Goal: Task Accomplishment & Management: Manage account settings

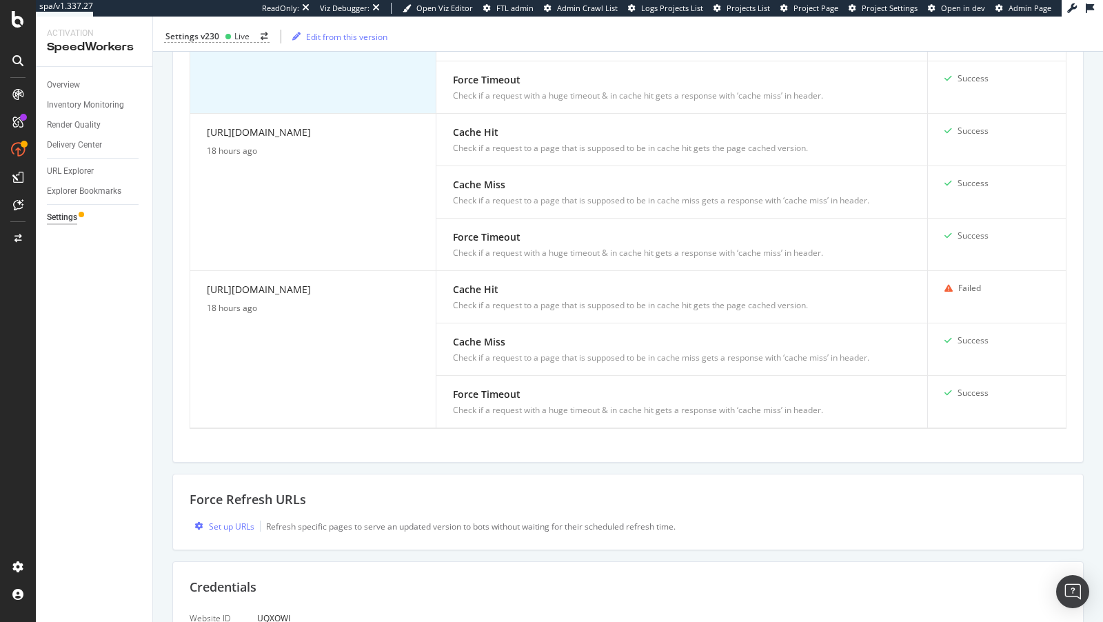
scroll to position [1301, 0]
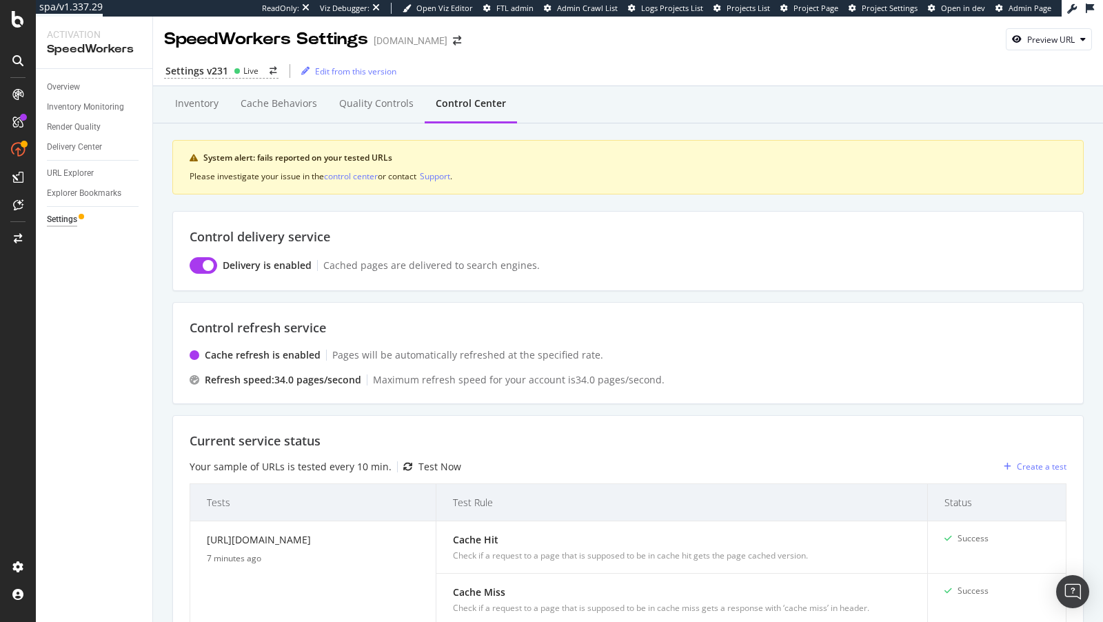
click at [1050, 51] on div "Settings v231 Live Edit from this version" at bounding box center [628, 68] width 950 height 35
click at [1040, 39] on div "Preview URL" at bounding box center [1051, 40] width 48 height 12
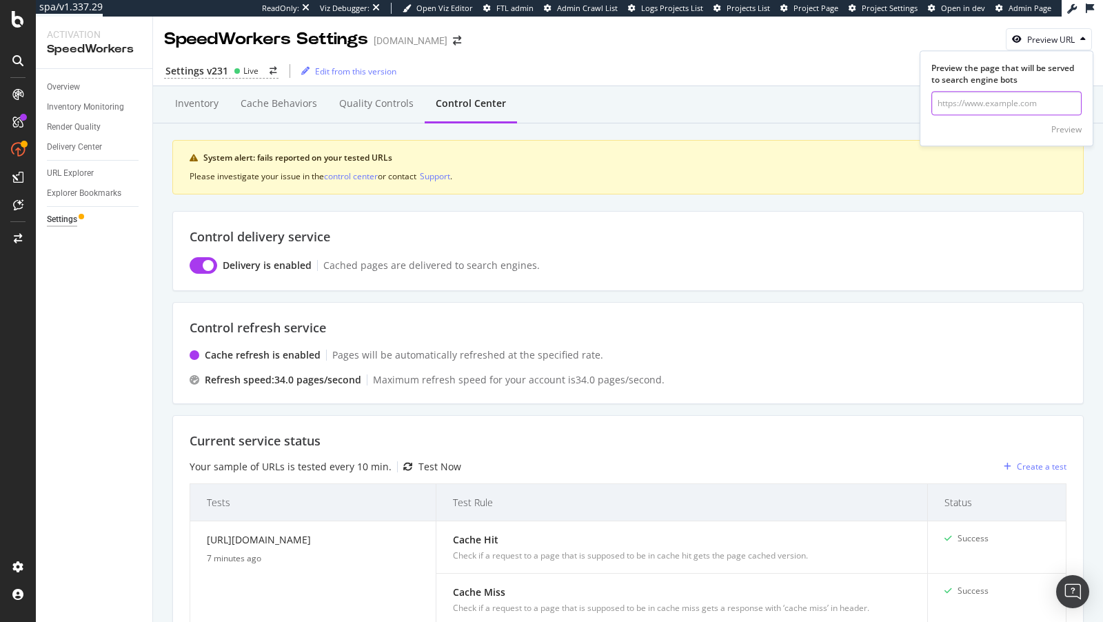
click at [1032, 99] on input "url" at bounding box center [1006, 104] width 150 height 24
paste input "[URL][DOMAIN_NAME]"
type input "[URL][DOMAIN_NAME]"
click at [1065, 127] on div "Preview" at bounding box center [1066, 129] width 30 height 12
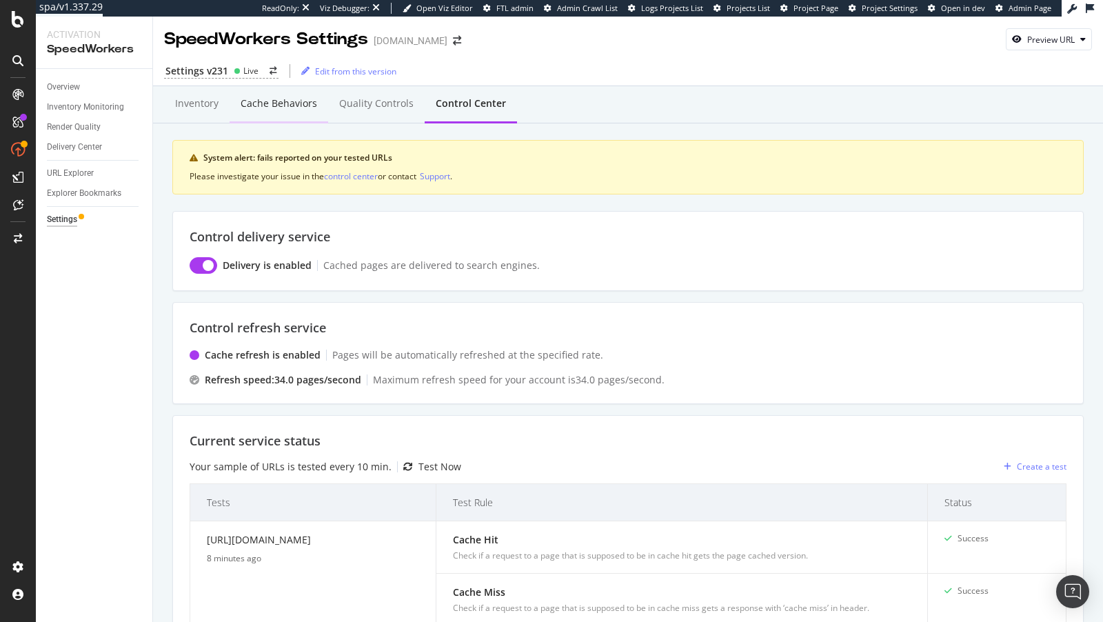
click at [278, 101] on div "Cache behaviors" at bounding box center [279, 104] width 77 height 14
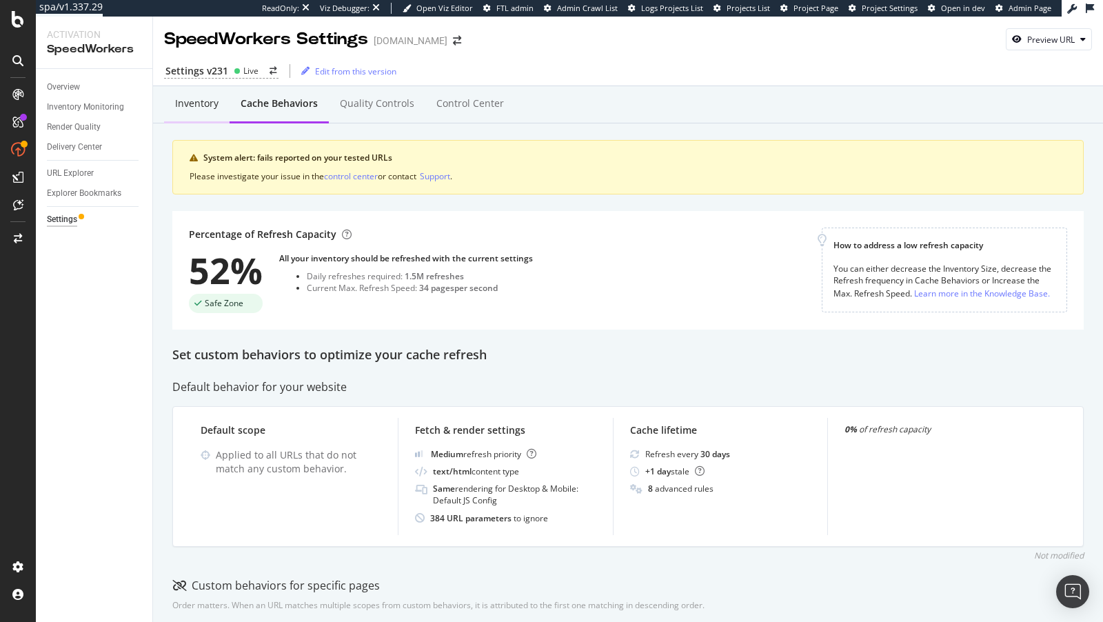
click at [200, 99] on div "Inventory" at bounding box center [196, 104] width 43 height 14
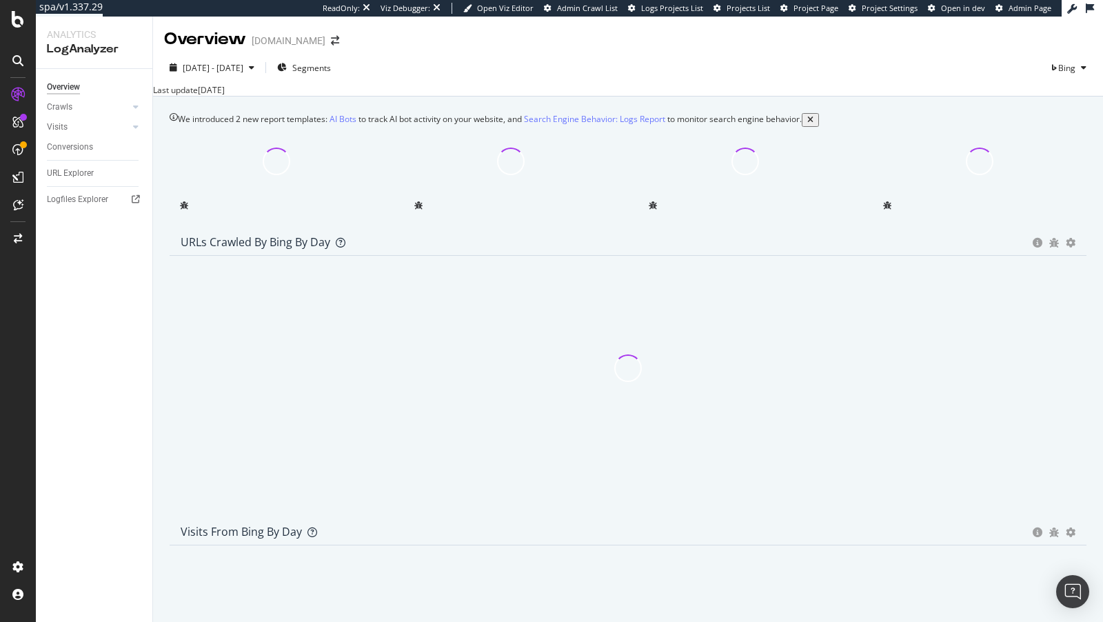
click at [1076, 621] on div "Chart size updated We resized your charts for better readability over the large…" at bounding box center [551, 629] width 1103 height 14
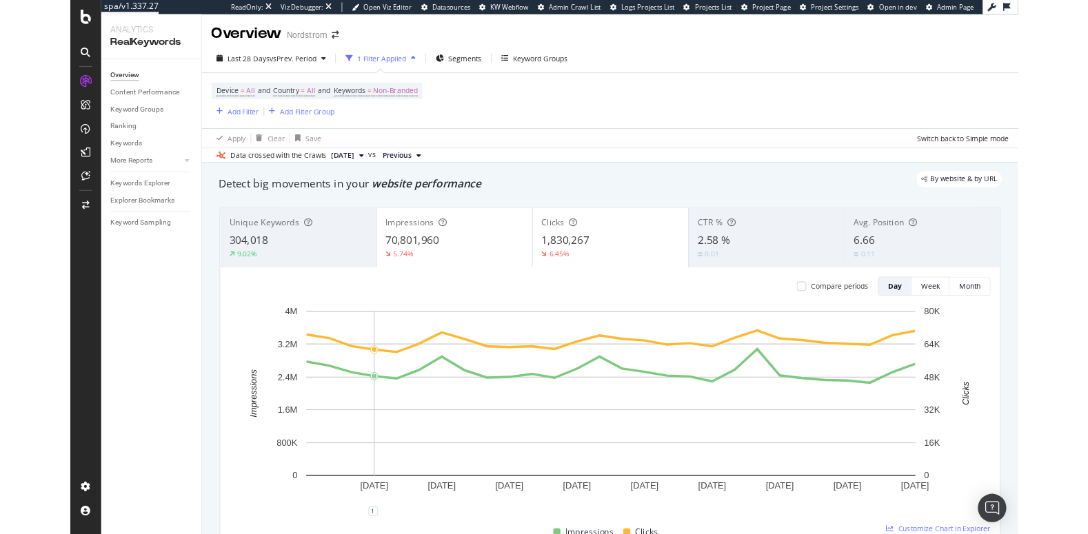
scroll to position [1216, 0]
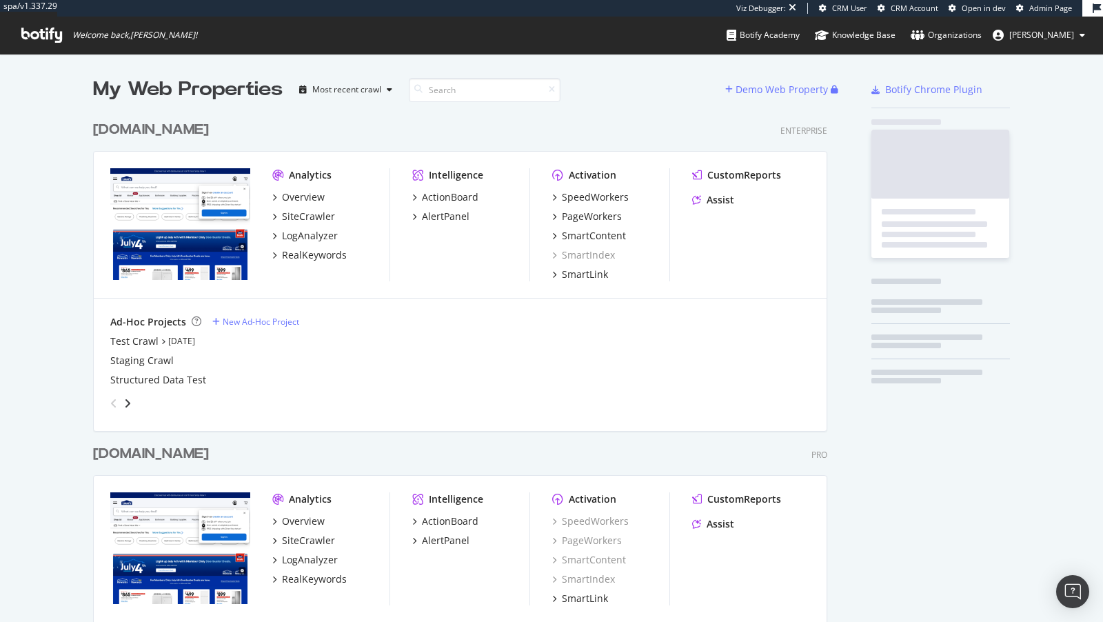
scroll to position [565, 745]
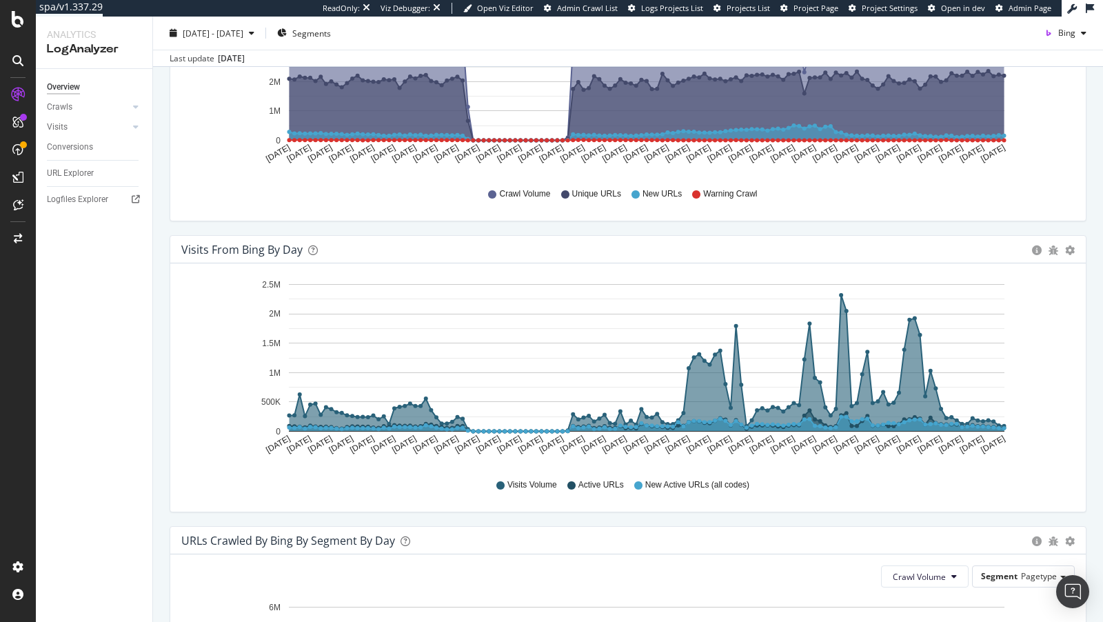
scroll to position [738, 0]
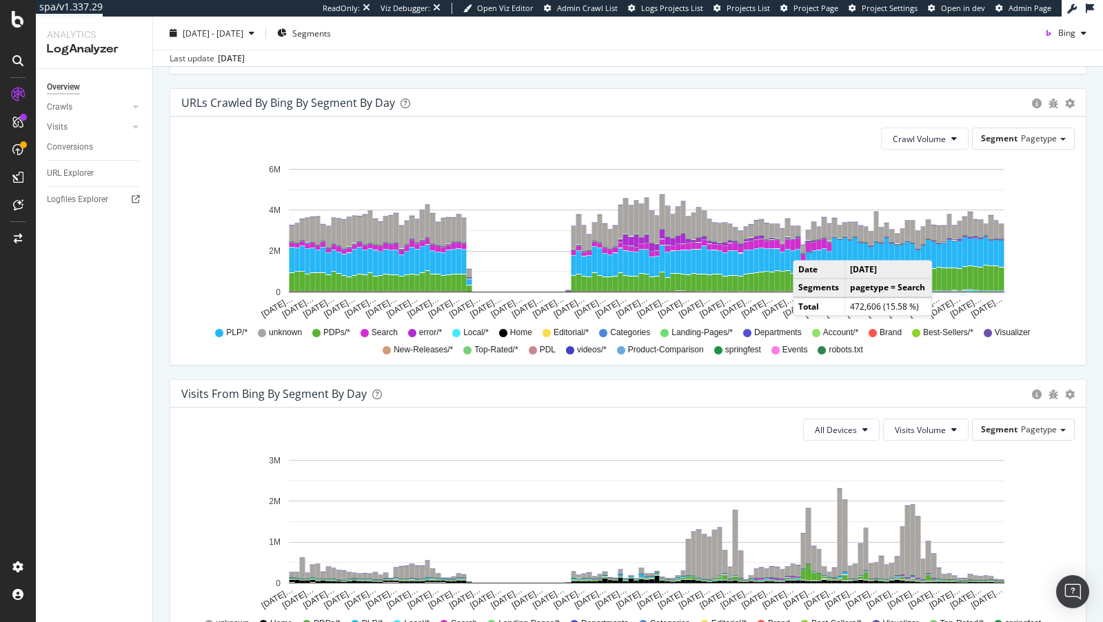
click at [807, 245] on rect "A chart." at bounding box center [809, 247] width 6 height 9
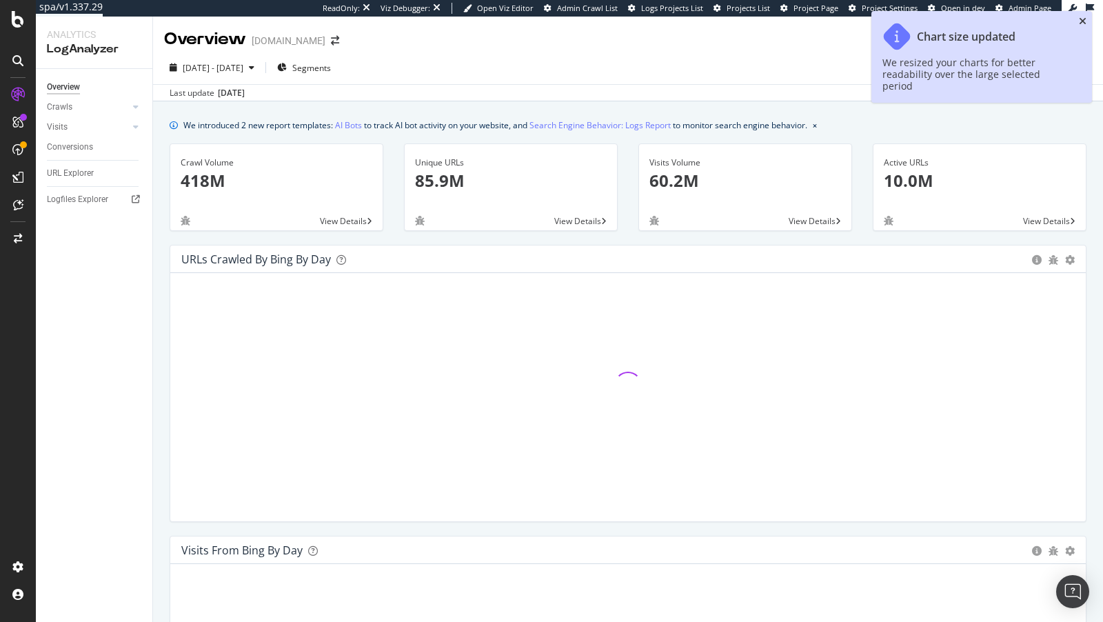
click at [1079, 21] on icon "close toast" at bounding box center [1083, 22] width 8 height 10
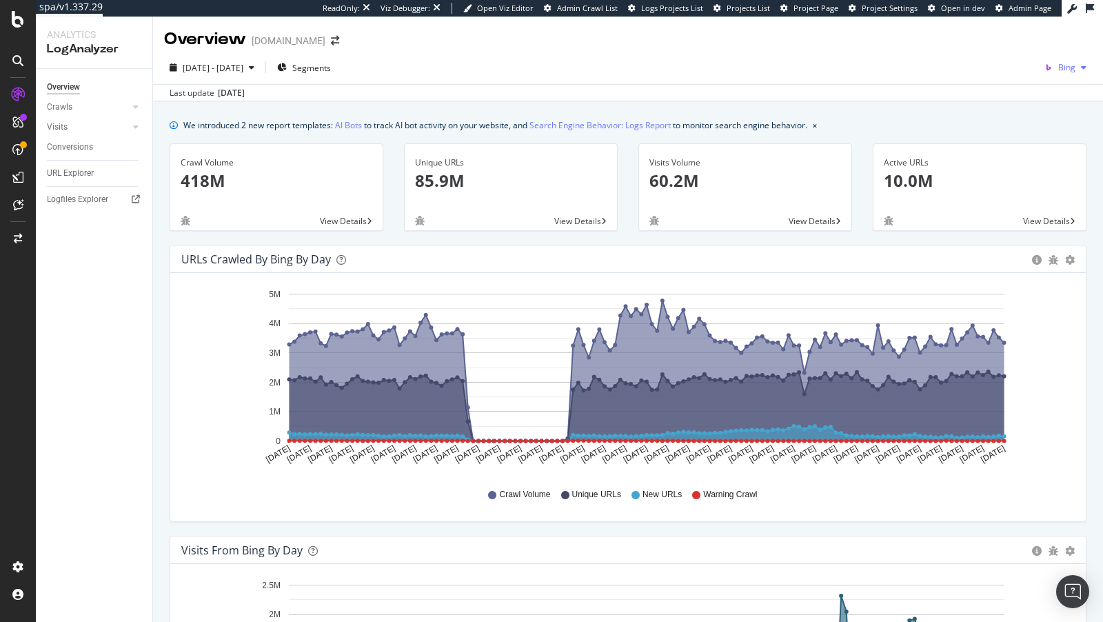
click at [1071, 70] on span "Bing" at bounding box center [1066, 67] width 17 height 12
click at [989, 26] on span "Google" at bounding box center [1002, 30] width 51 height 12
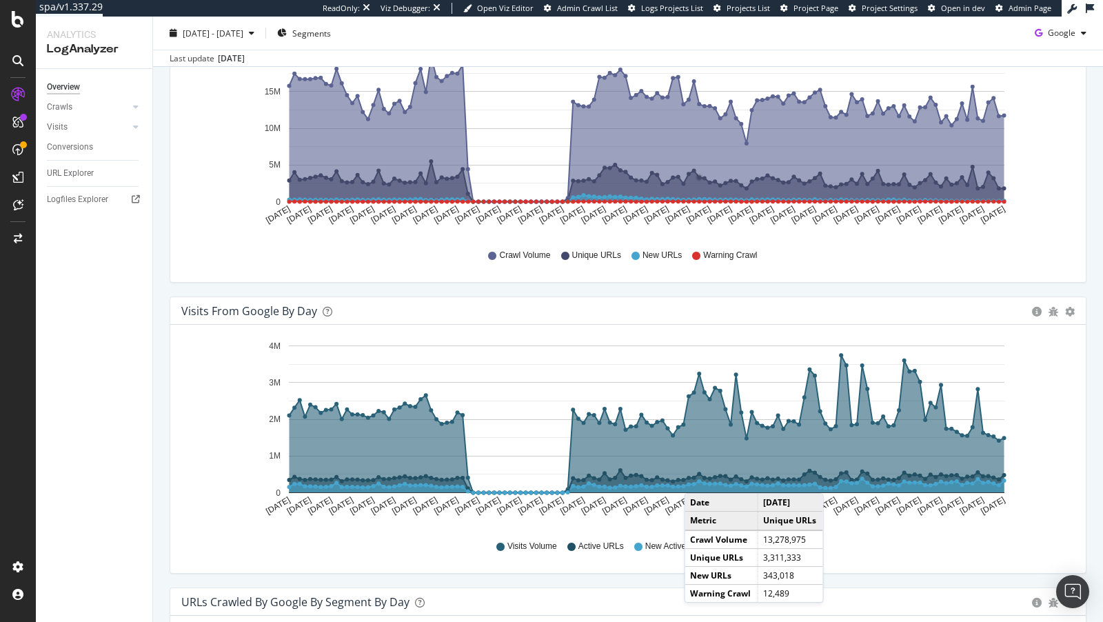
scroll to position [538, 0]
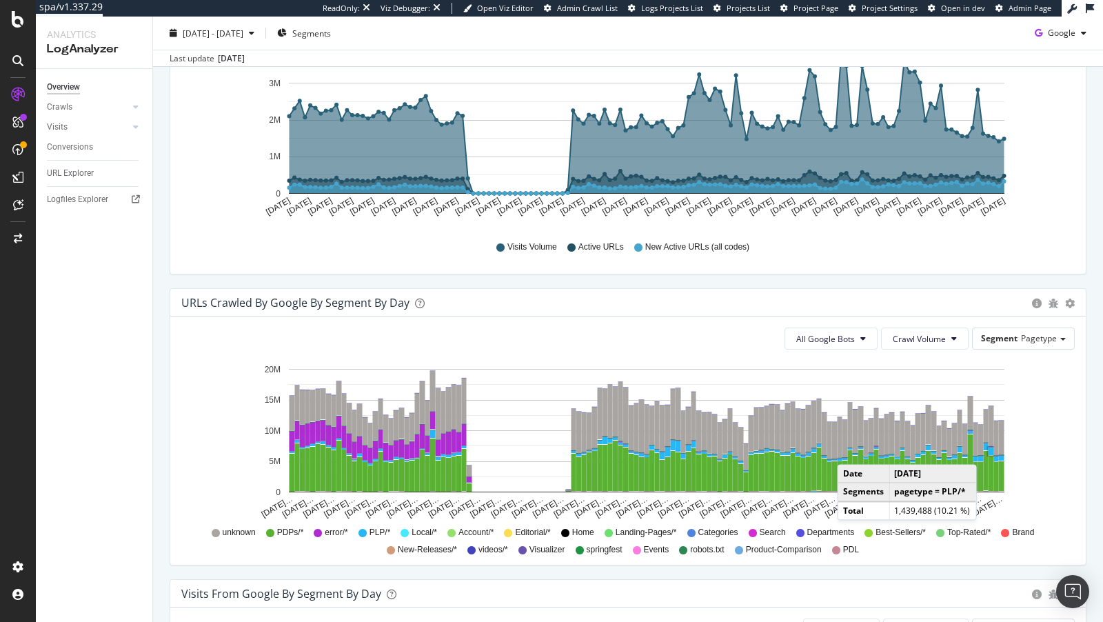
click at [991, 448] on rect "A chart." at bounding box center [992, 451] width 6 height 8
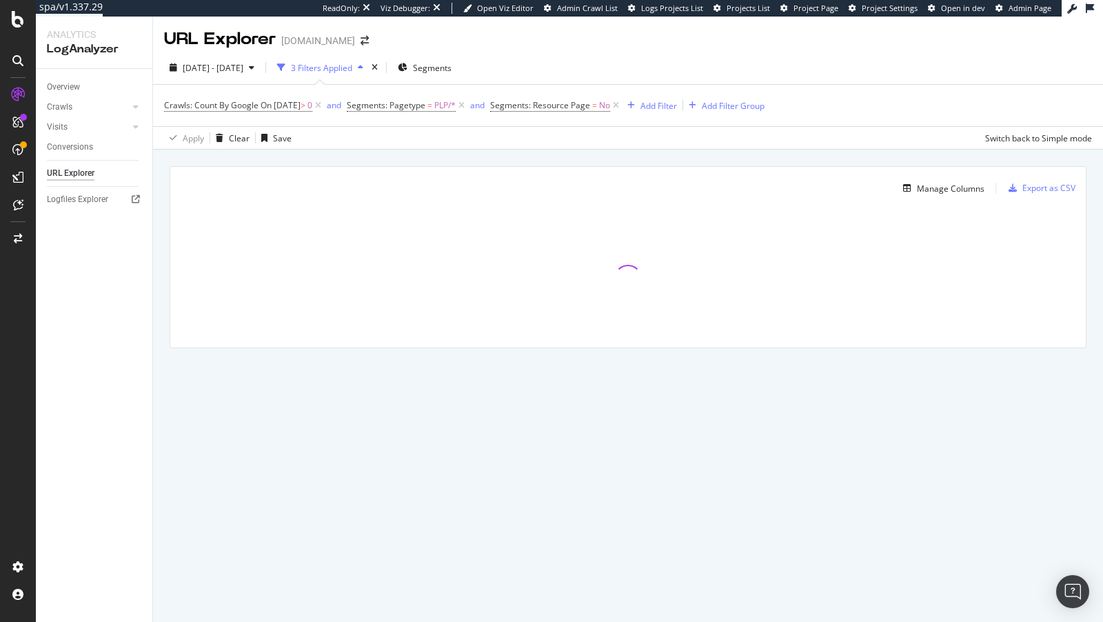
click at [1088, 10] on icon at bounding box center [1090, 8] width 8 height 10
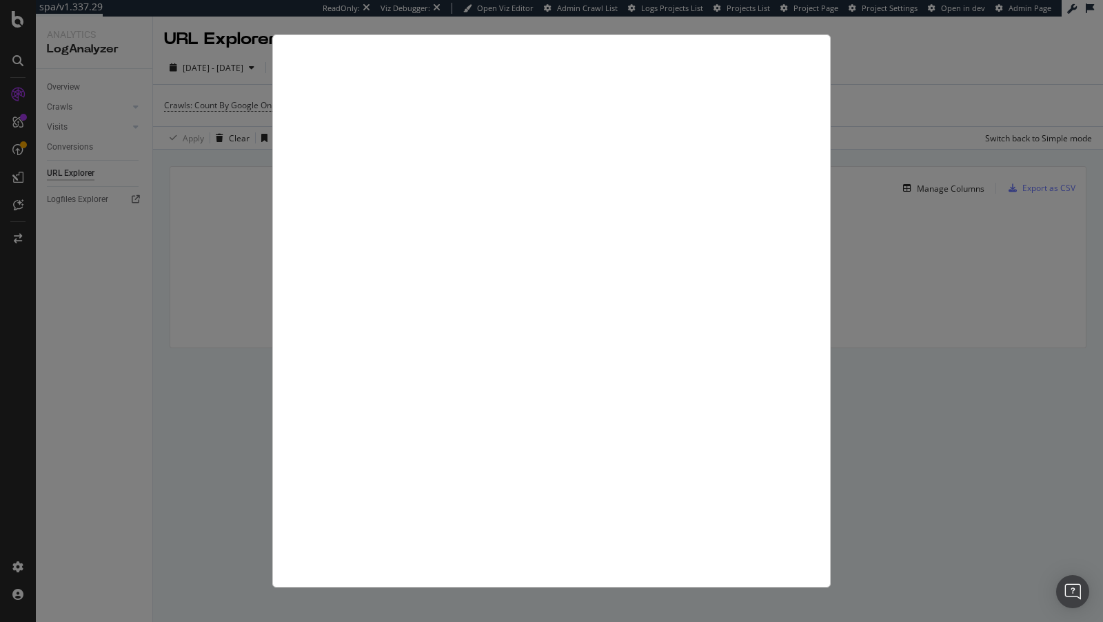
click at [158, 190] on div at bounding box center [551, 311] width 1103 height 622
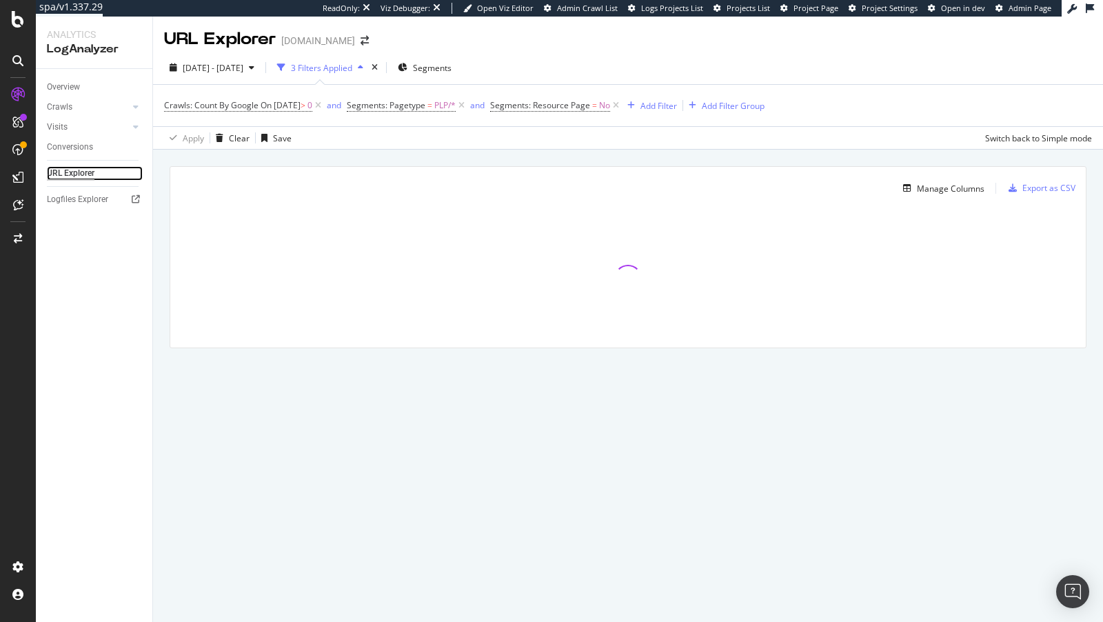
click at [74, 168] on div "URL Explorer" at bounding box center [71, 173] width 48 height 14
click at [1092, 11] on icon at bounding box center [1090, 8] width 8 height 10
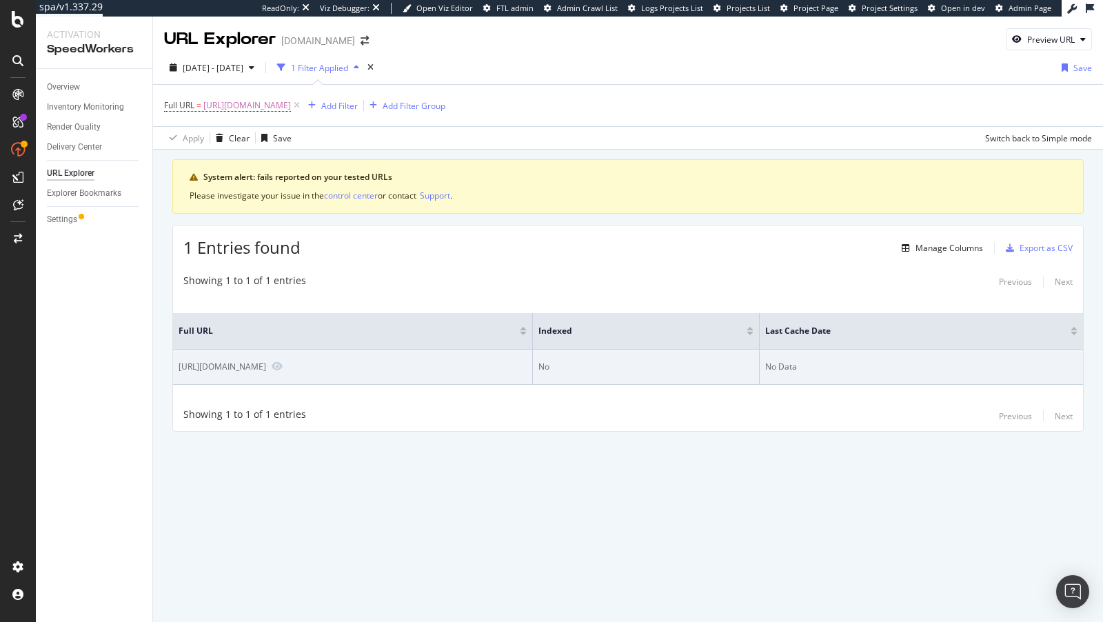
click at [261, 367] on div "[URL][DOMAIN_NAME]" at bounding box center [223, 367] width 88 height 12
click at [280, 364] on icon "Preview https://www.lowes.com/" at bounding box center [277, 366] width 11 height 10
click at [281, 367] on icon "Preview https://www.lowes.com/" at bounding box center [277, 366] width 11 height 10
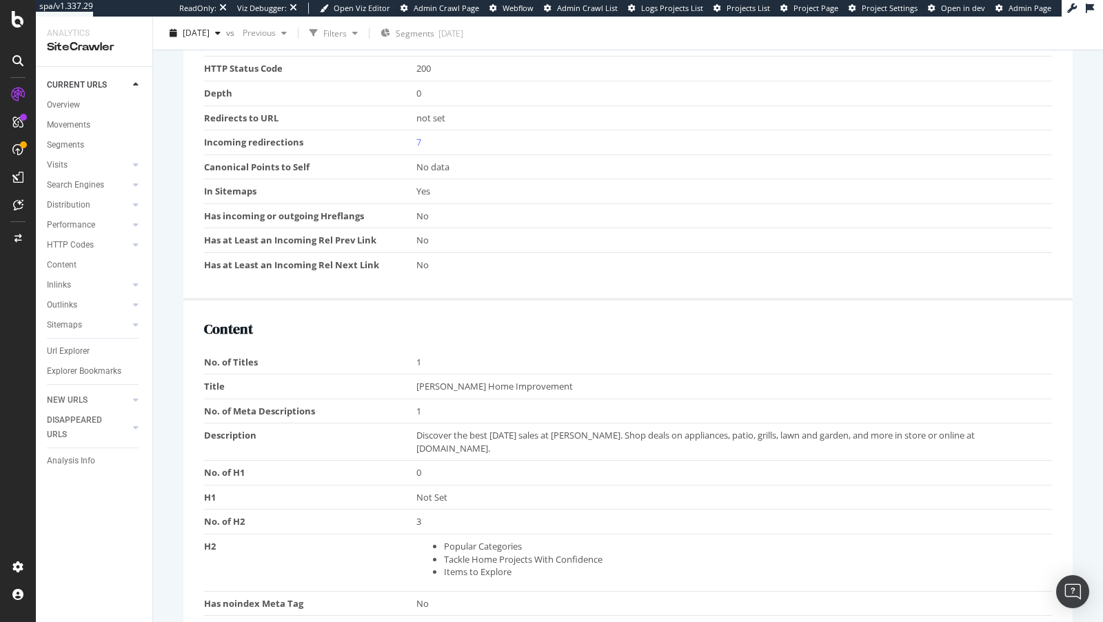
scroll to position [520, 0]
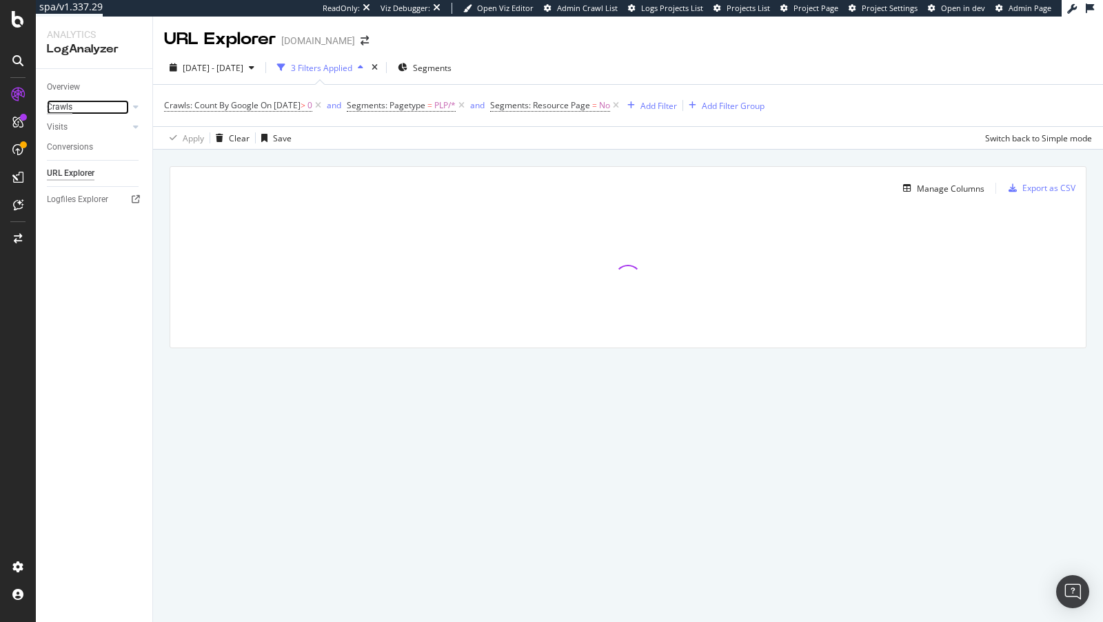
click at [52, 108] on div "Crawls" at bounding box center [60, 107] width 26 height 14
click at [378, 68] on icon "times" at bounding box center [375, 67] width 6 height 8
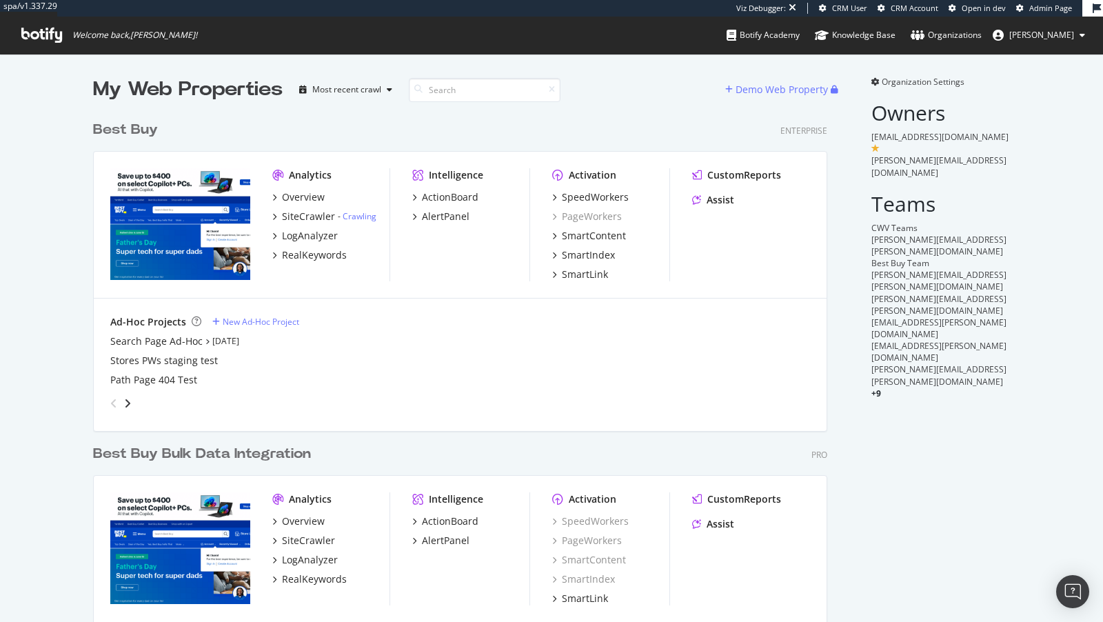
scroll to position [585, 745]
click at [303, 235] on div "LogAnalyzer" at bounding box center [310, 236] width 56 height 14
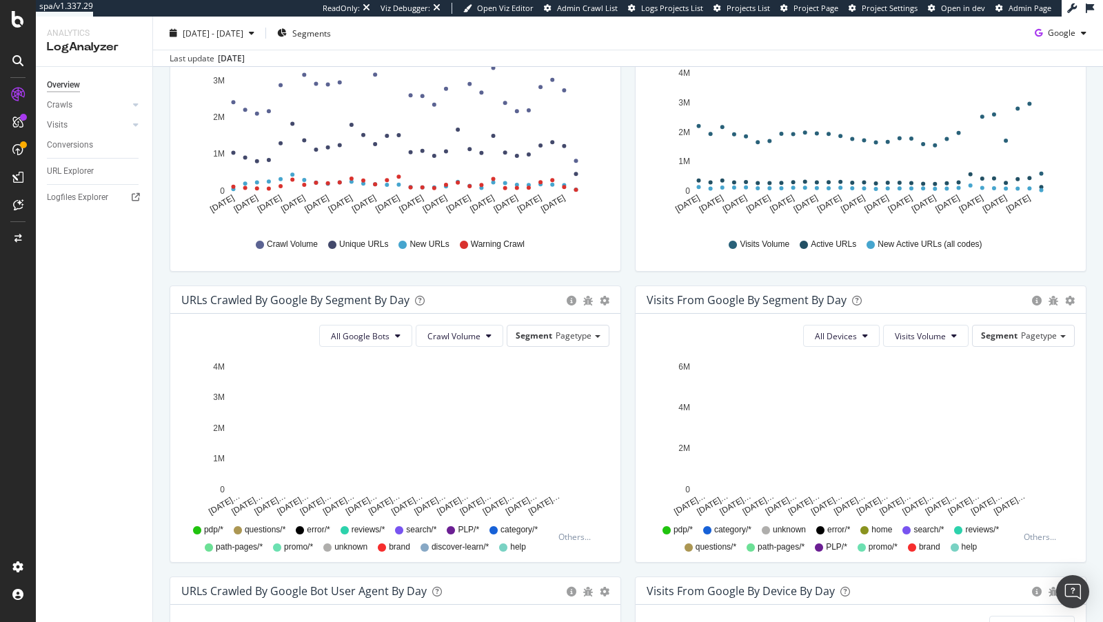
scroll to position [361, 0]
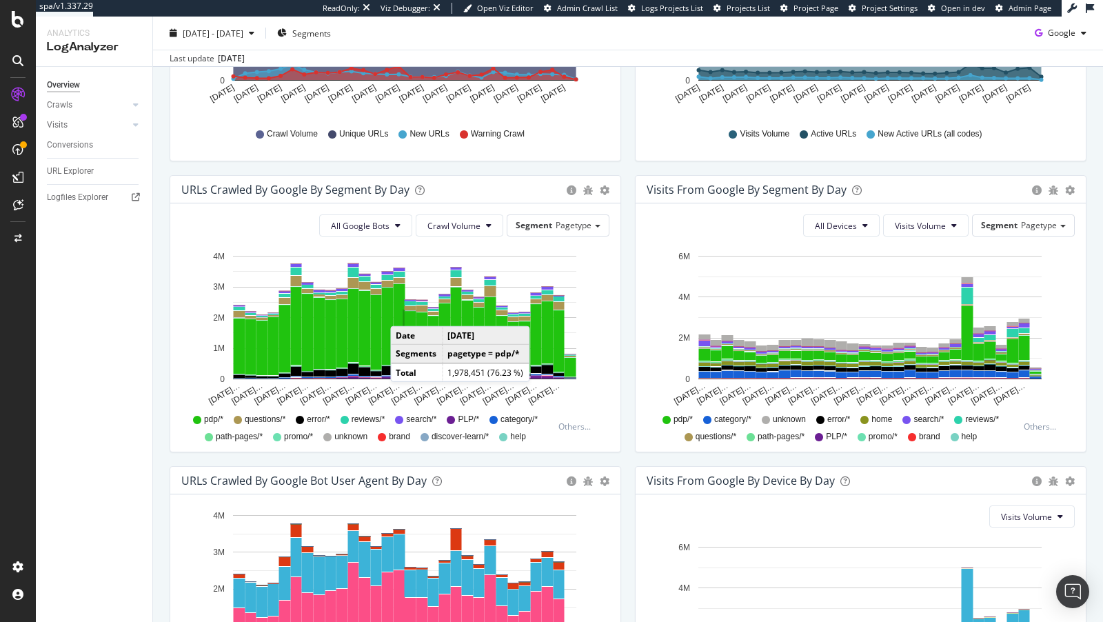
click at [405, 311] on rect "A chart." at bounding box center [411, 341] width 12 height 60
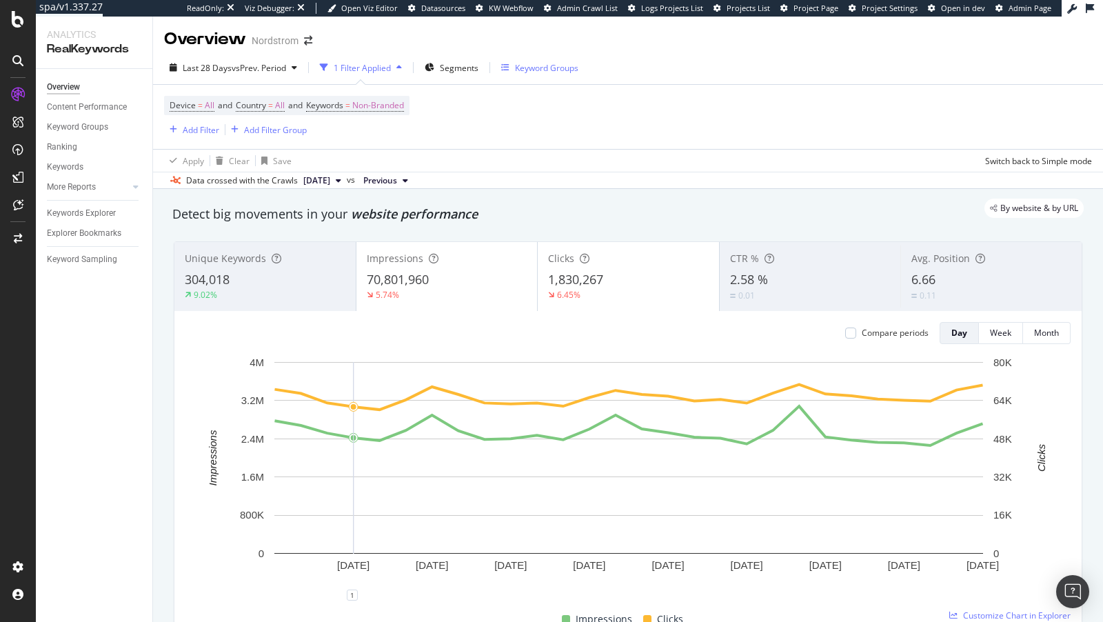
click at [537, 73] on div "Keyword Groups" at bounding box center [546, 68] width 63 height 12
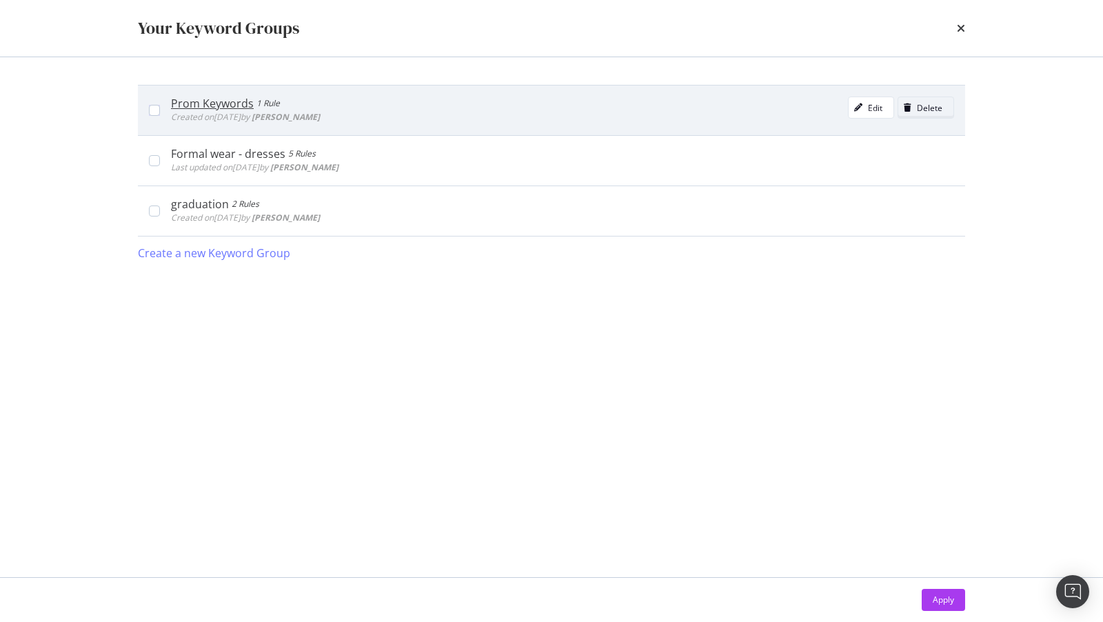
click at [932, 110] on div "Delete" at bounding box center [930, 108] width 26 height 12
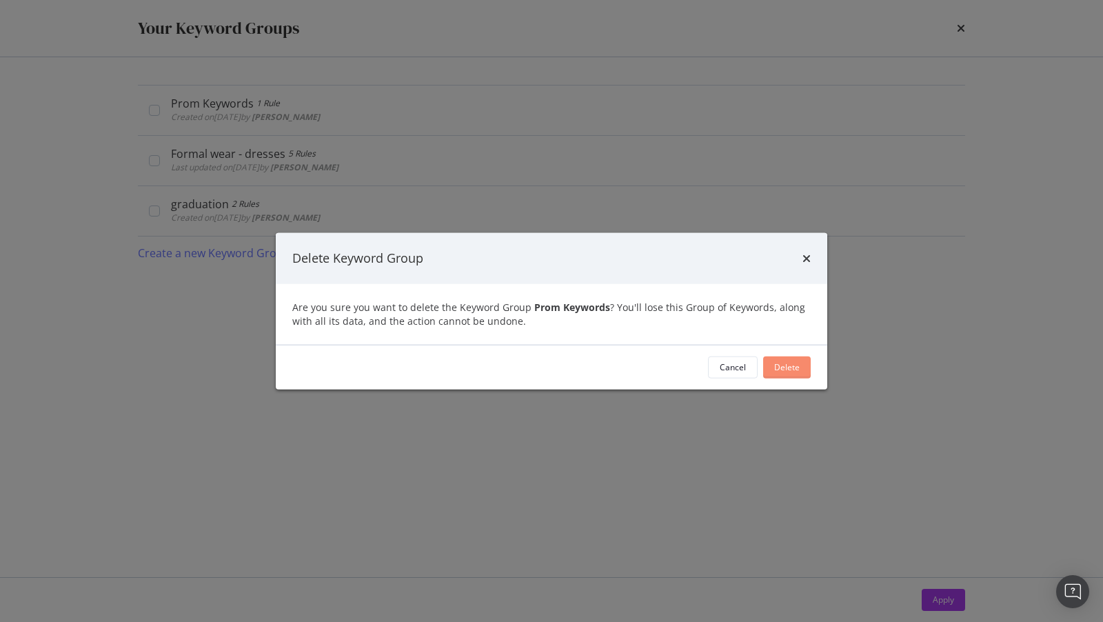
click at [784, 372] on div "Delete" at bounding box center [787, 367] width 26 height 12
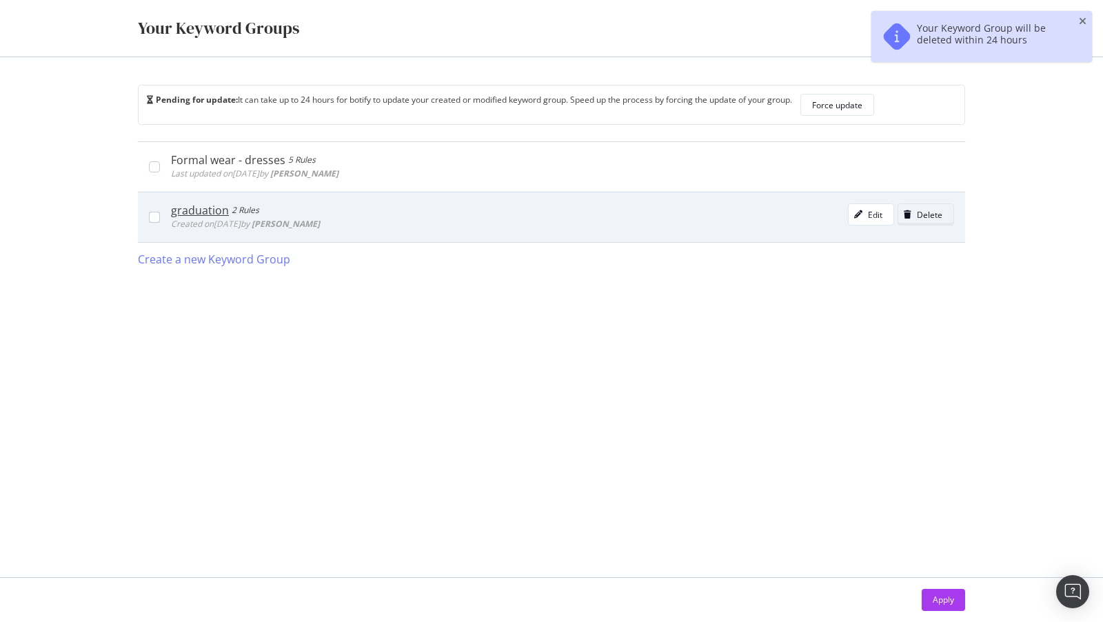
click at [935, 213] on div "Delete" at bounding box center [930, 215] width 26 height 12
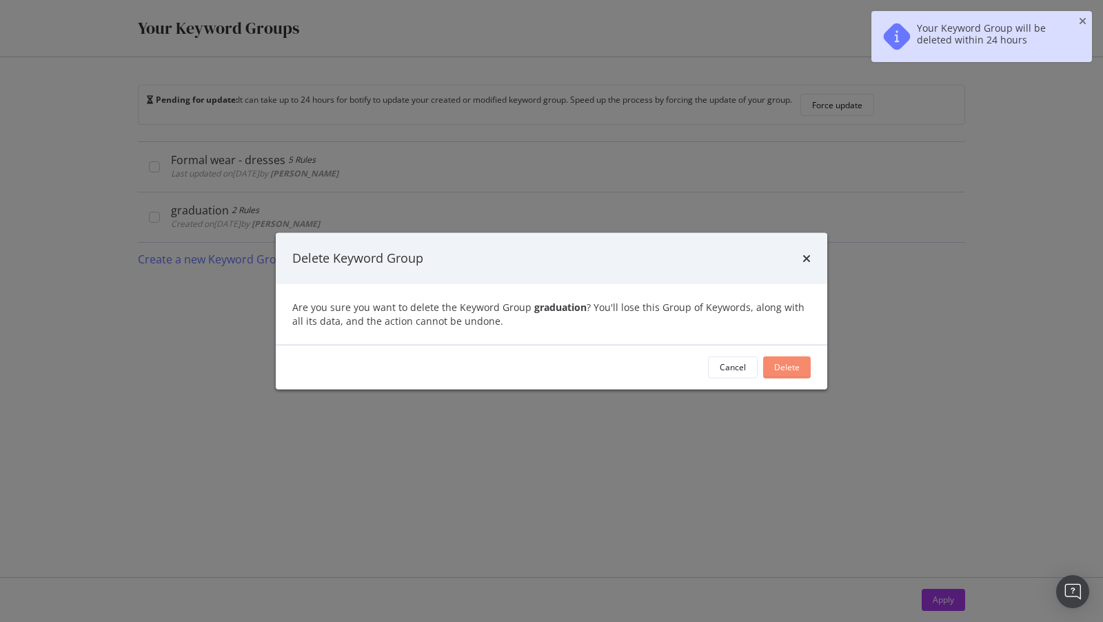
click at [787, 361] on div "Delete" at bounding box center [787, 367] width 26 height 12
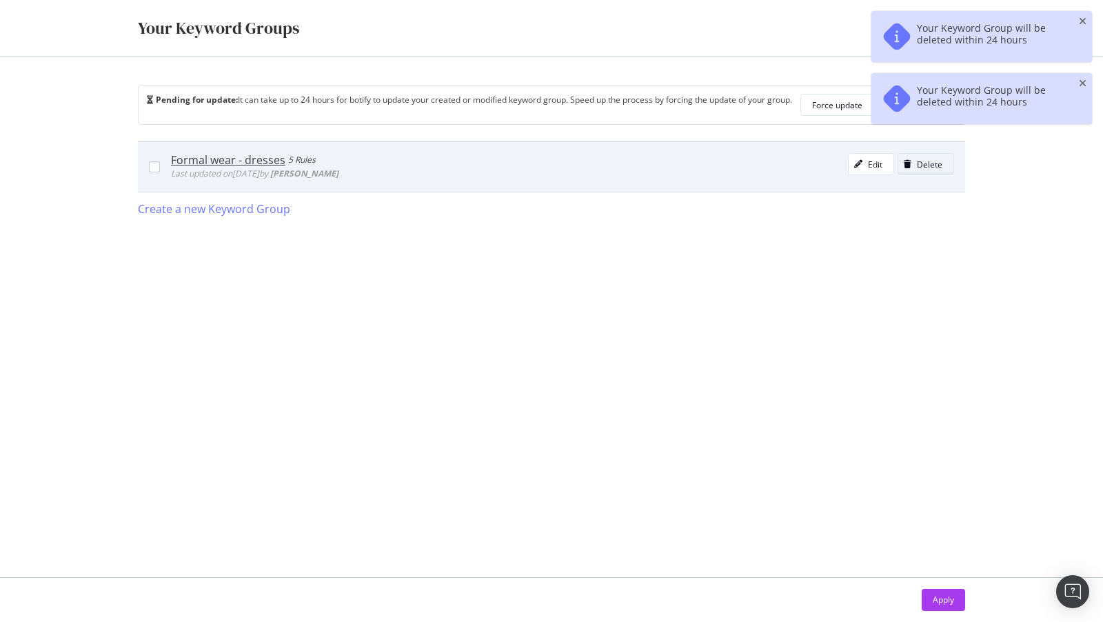
click at [920, 163] on div "Delete" at bounding box center [930, 165] width 26 height 12
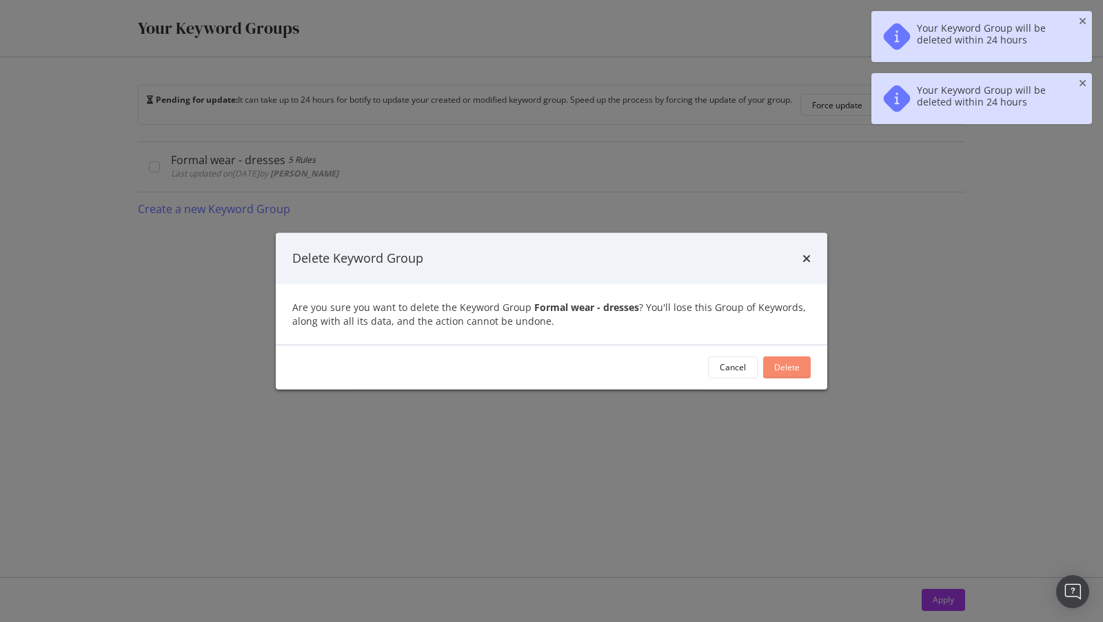
click at [780, 363] on div "Delete" at bounding box center [787, 367] width 26 height 12
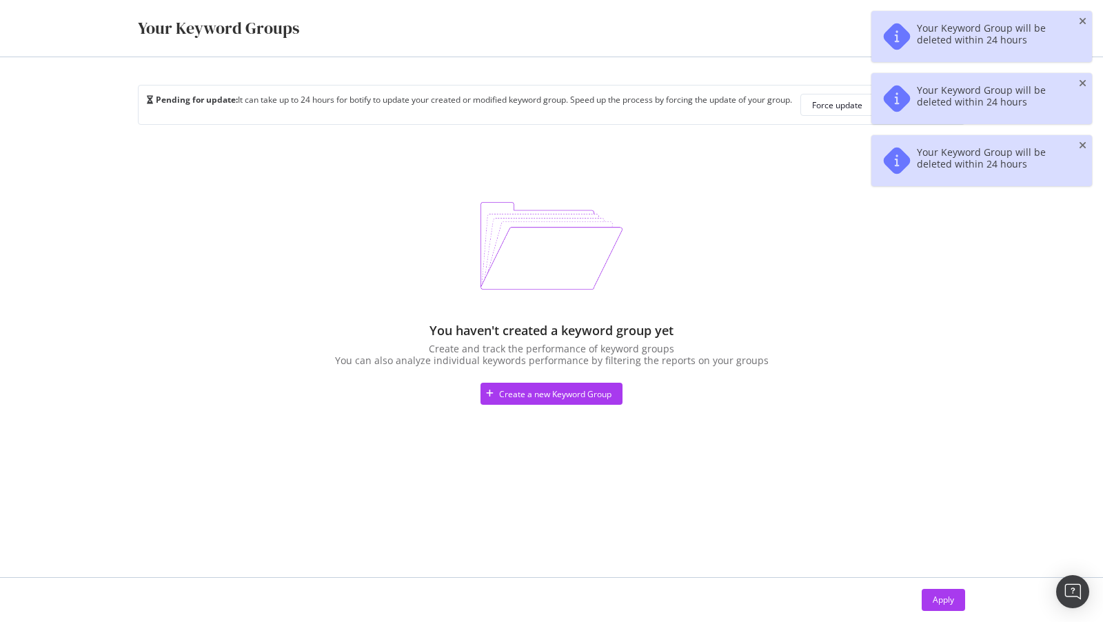
click at [1077, 20] on div "Your Keyword Group will be deleted within 24 hours" at bounding box center [981, 36] width 221 height 51
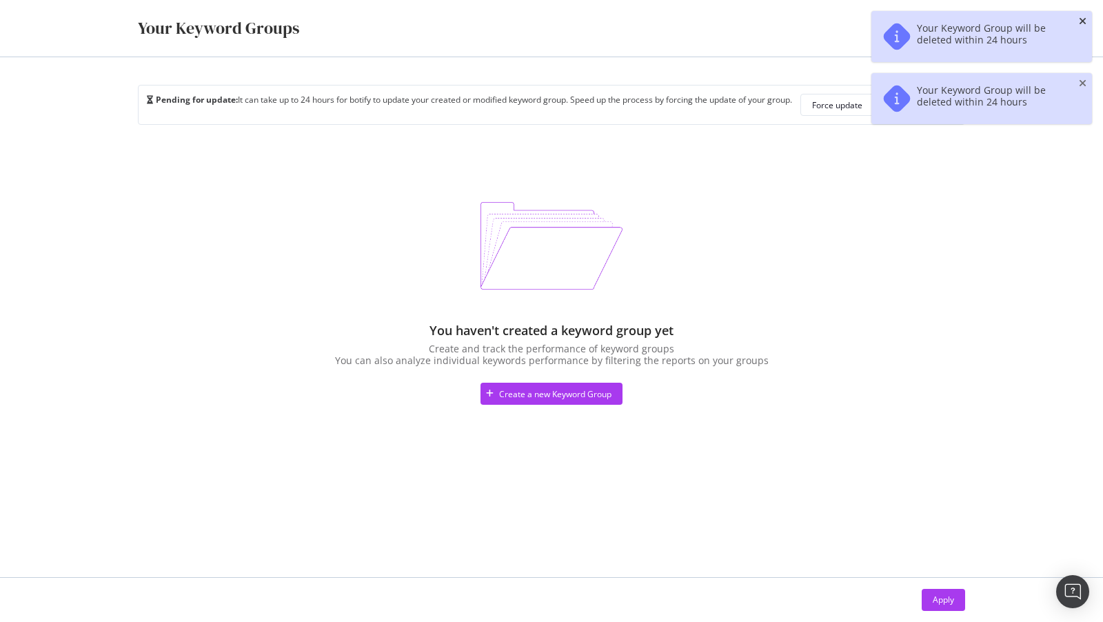
click at [1082, 20] on icon "close toast" at bounding box center [1083, 22] width 8 height 10
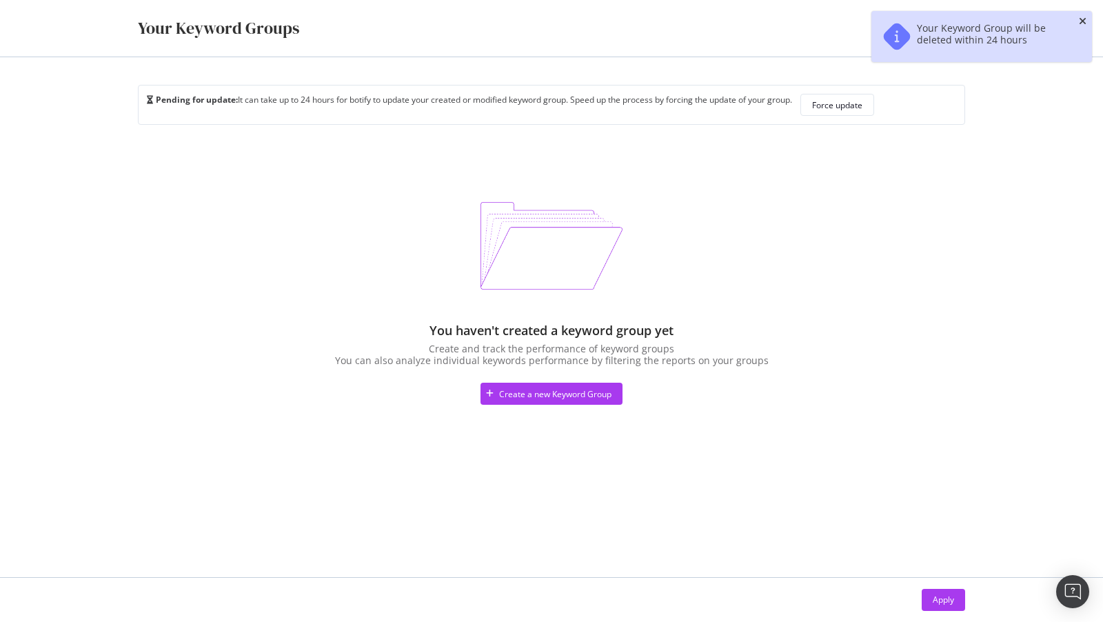
click at [1082, 20] on icon "close toast" at bounding box center [1083, 22] width 8 height 10
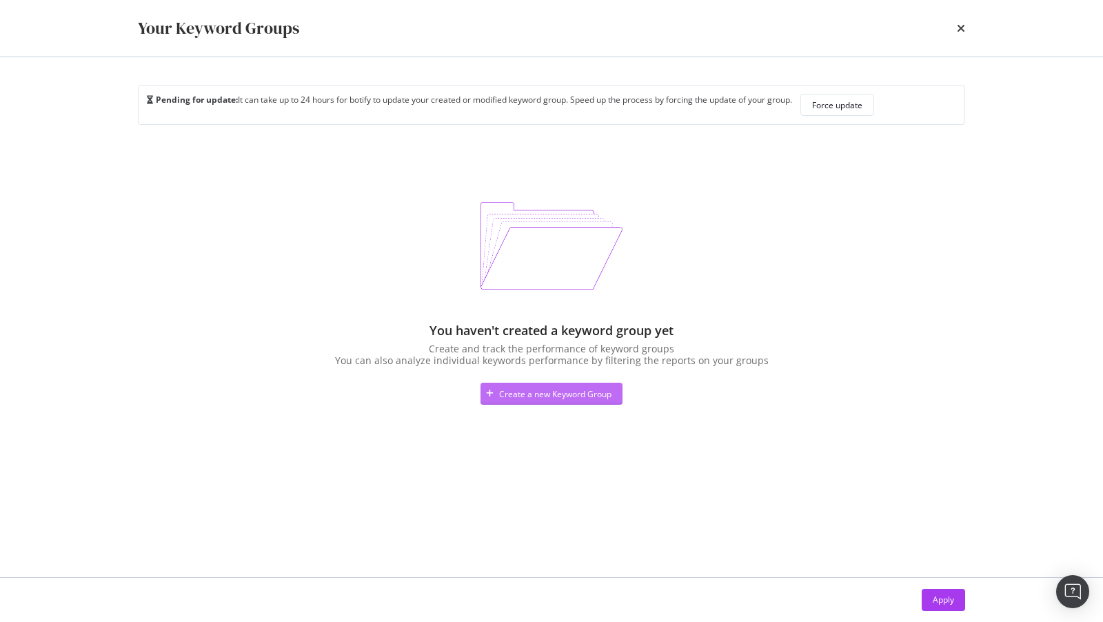
click at [535, 398] on div "Create a new Keyword Group" at bounding box center [555, 394] width 112 height 12
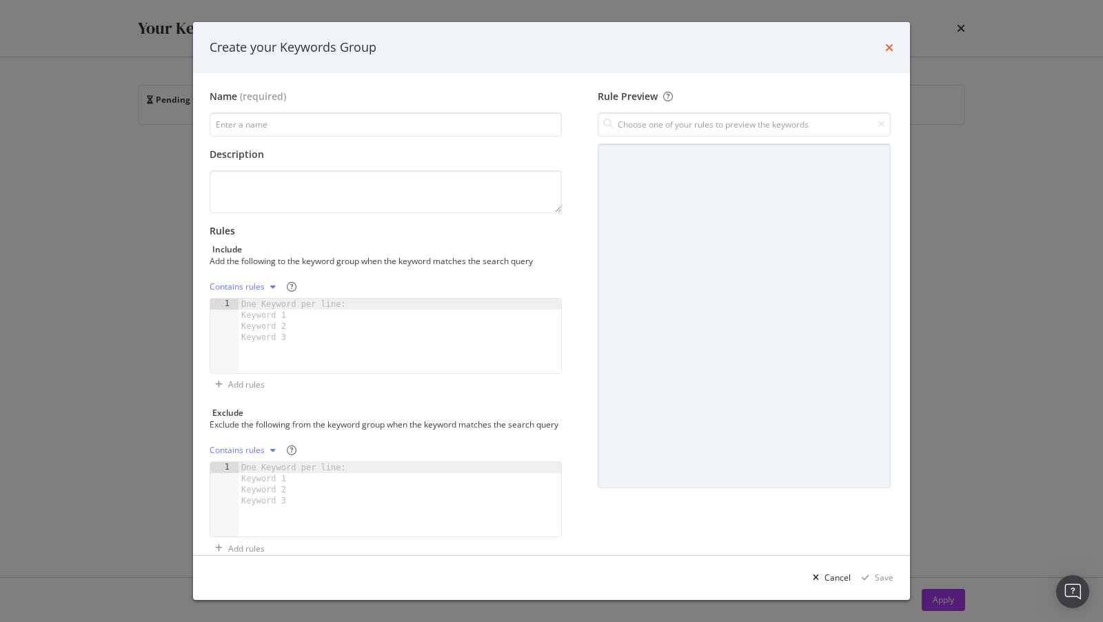
click at [893, 52] on icon "times" at bounding box center [889, 47] width 8 height 11
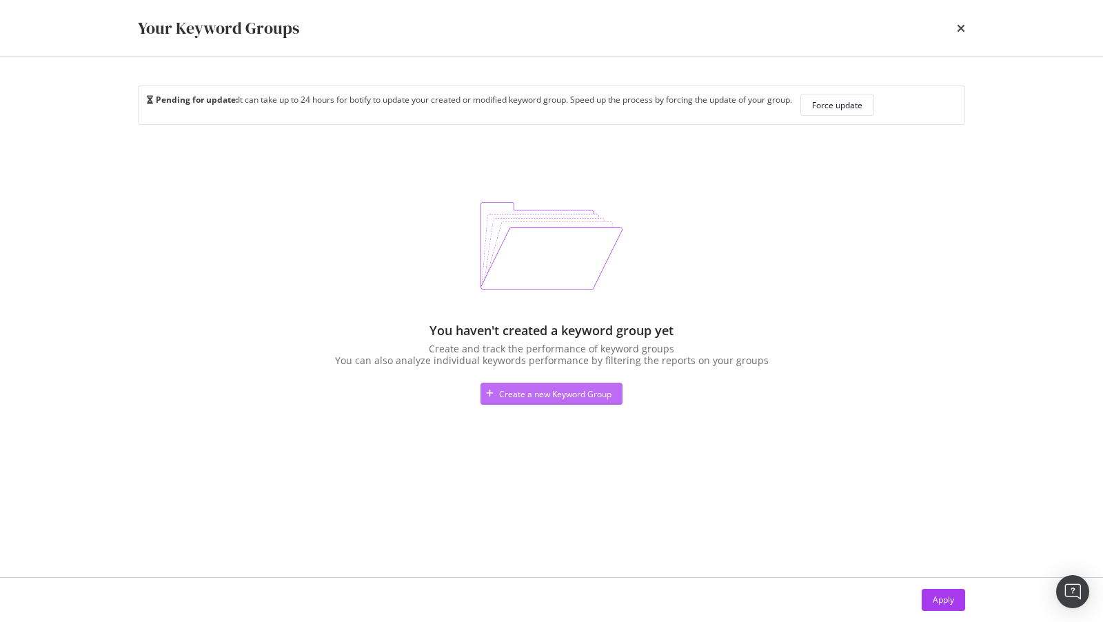
click at [547, 395] on div "Create a new Keyword Group" at bounding box center [555, 394] width 112 height 12
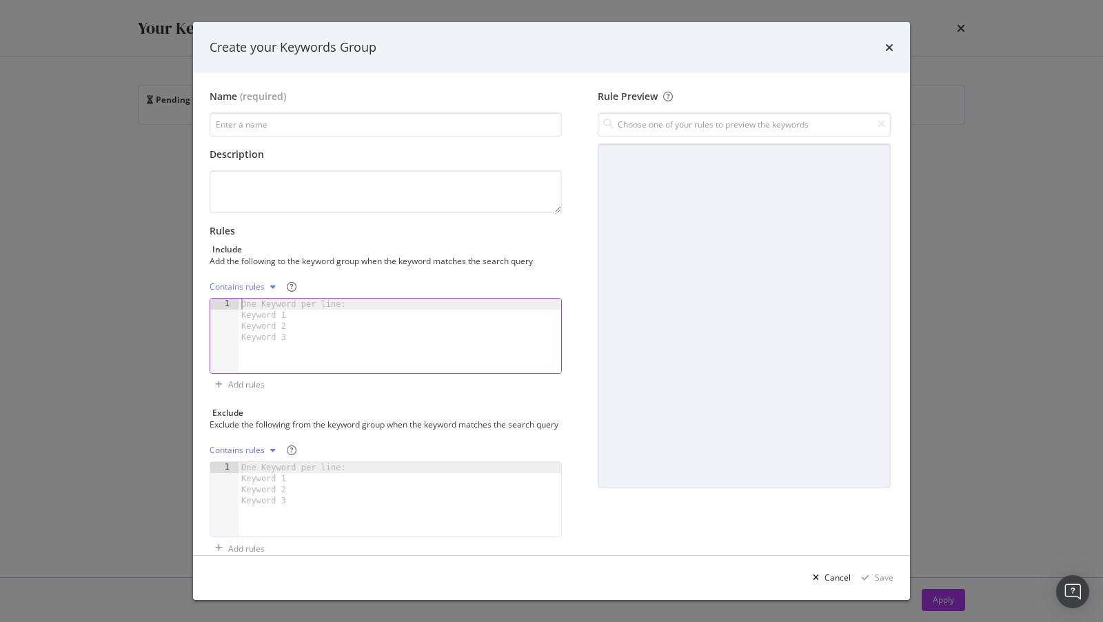
click at [282, 303] on div "One Keyword per line: Keyword 1 Keyword 2 Keyword 3" at bounding box center [296, 320] width 115 height 44
type textarea "what"
click at [265, 355] on div "what" at bounding box center [400, 346] width 323 height 97
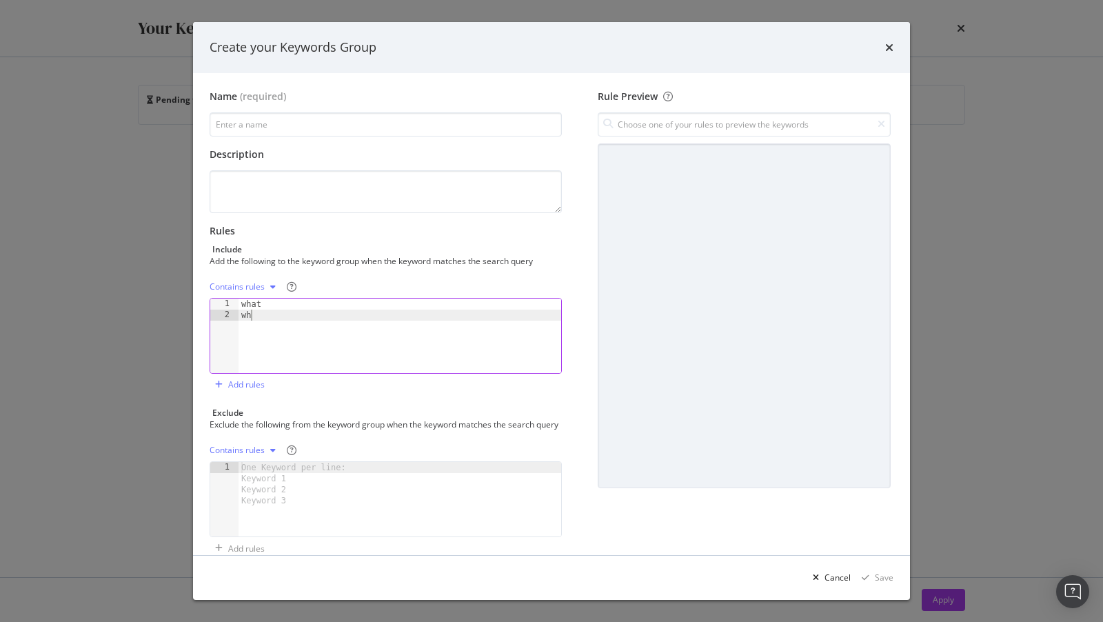
type textarea "where"
type textarea "when"
type textarea "why"
click at [687, 125] on input "modal" at bounding box center [744, 124] width 293 height 24
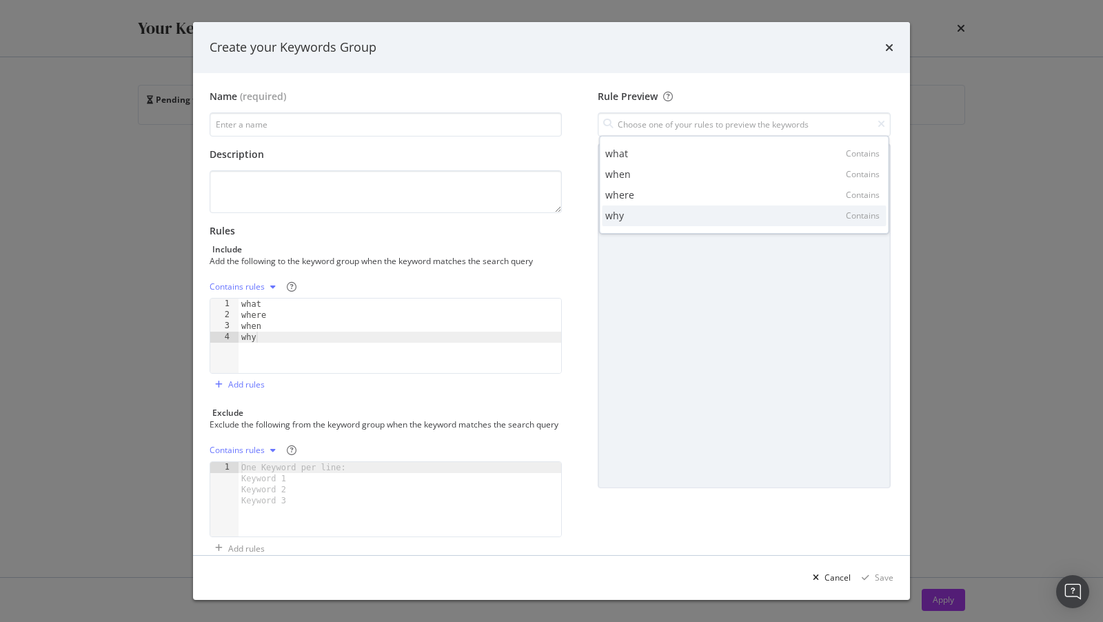
click at [627, 212] on div "why Contains" at bounding box center [744, 215] width 284 height 21
type input "why"
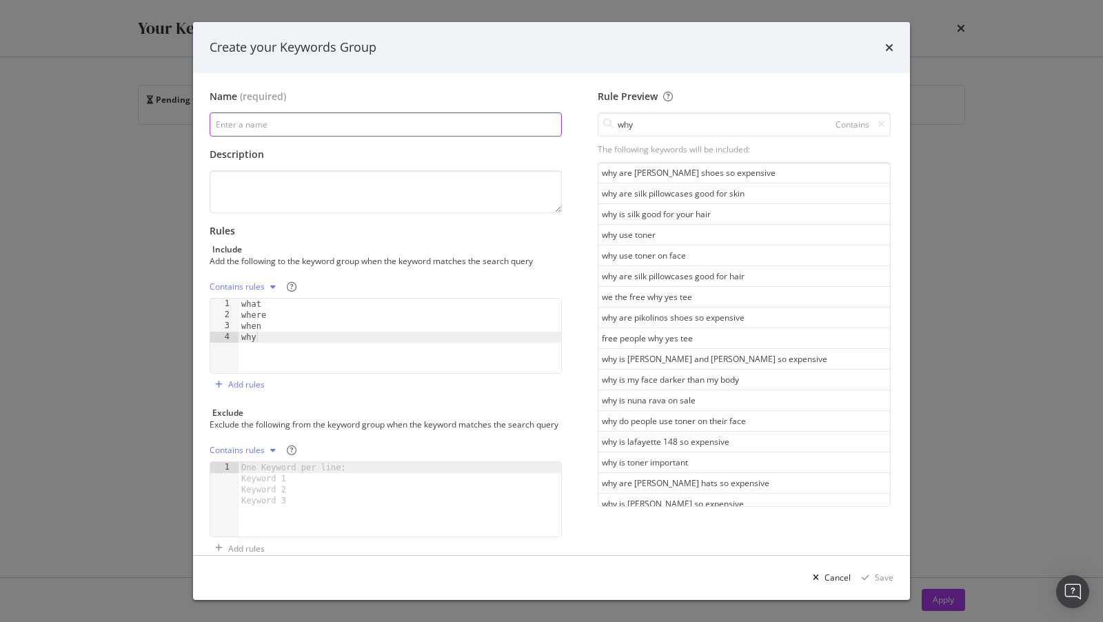
click at [230, 132] on input "modal" at bounding box center [386, 124] width 352 height 24
type input "Questions"
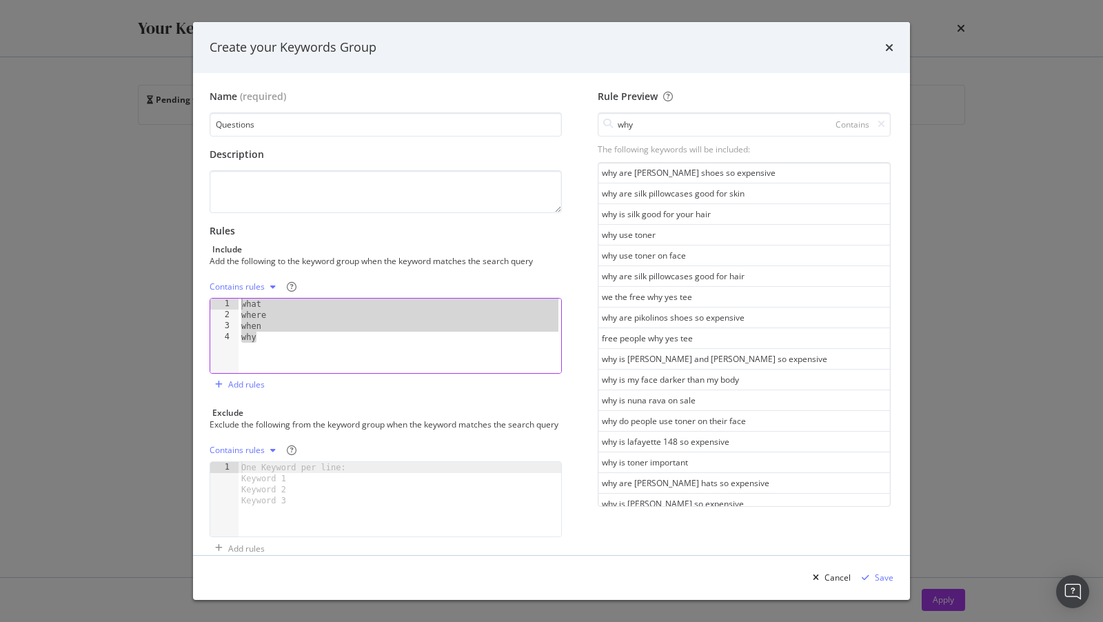
drag, startPoint x: 262, startPoint y: 335, endPoint x: 220, endPoint y: 289, distance: 62.5
click at [220, 289] on div "Contains rules why 1 2 3 4 what where when why XXXXXXXXXXXXXXXXXXXXXXXXXXXXXXXX…" at bounding box center [386, 325] width 352 height 98
click at [263, 343] on div "what where when why" at bounding box center [400, 346] width 323 height 97
type textarea "why"
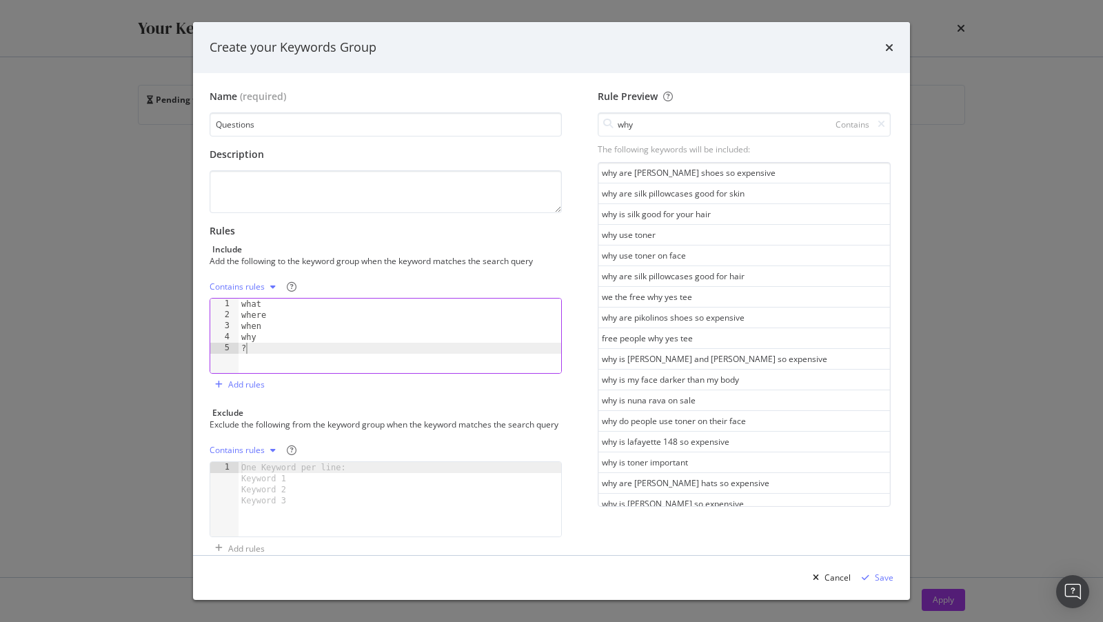
click at [270, 343] on div "what where when why ?" at bounding box center [400, 346] width 323 height 97
click at [269, 338] on div "what where when why ?" at bounding box center [400, 346] width 323 height 97
type textarea "why"
click at [256, 283] on div "Contains rules" at bounding box center [237, 287] width 55 height 8
click at [242, 348] on div "Regex rules" at bounding box center [249, 354] width 45 height 12
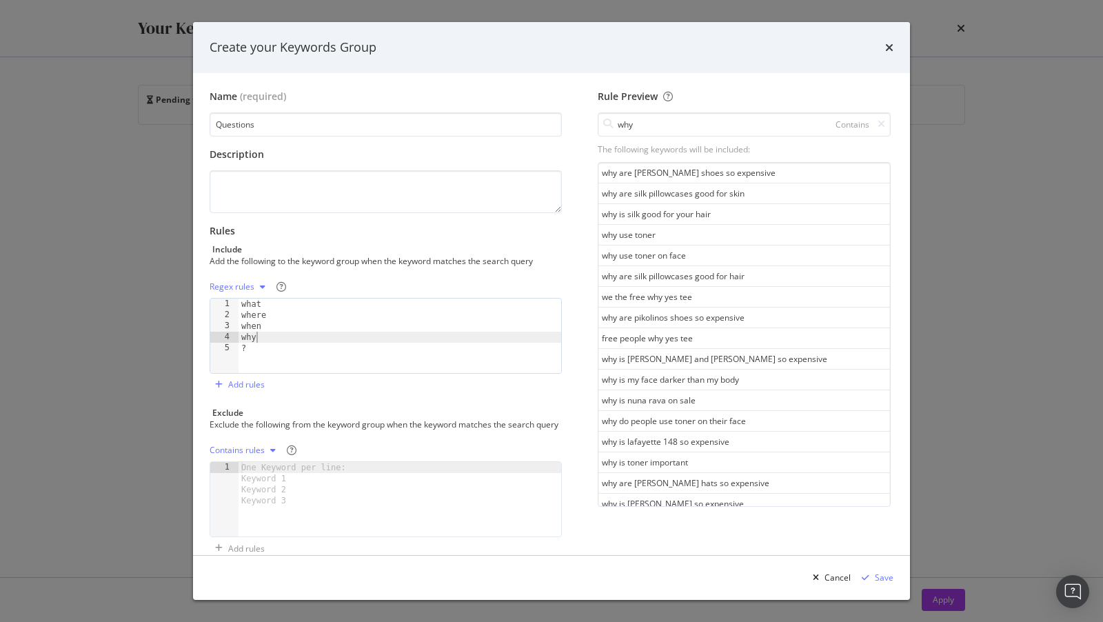
click at [262, 337] on div "what where when why ?" at bounding box center [400, 346] width 323 height 97
drag, startPoint x: 274, startPoint y: 321, endPoint x: 247, endPoint y: 321, distance: 26.2
click at [247, 321] on div "what where when why ?" at bounding box center [400, 346] width 323 height 97
click at [273, 312] on div "what where when why ?" at bounding box center [400, 346] width 323 height 97
click at [274, 334] on div "what where when why ?" at bounding box center [400, 346] width 323 height 97
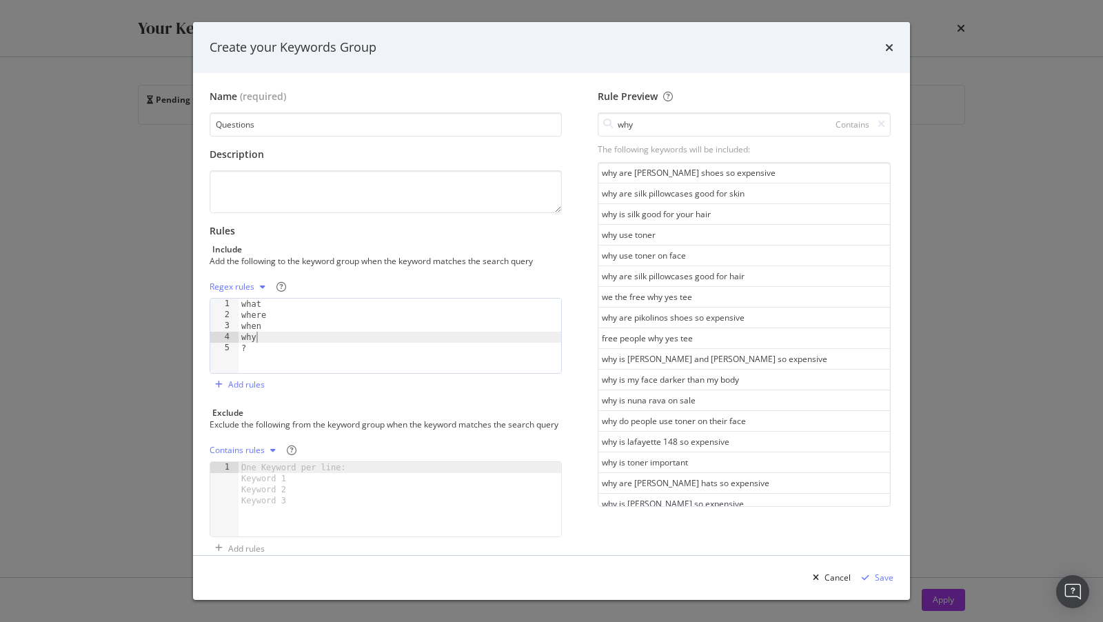
type textarea "why"
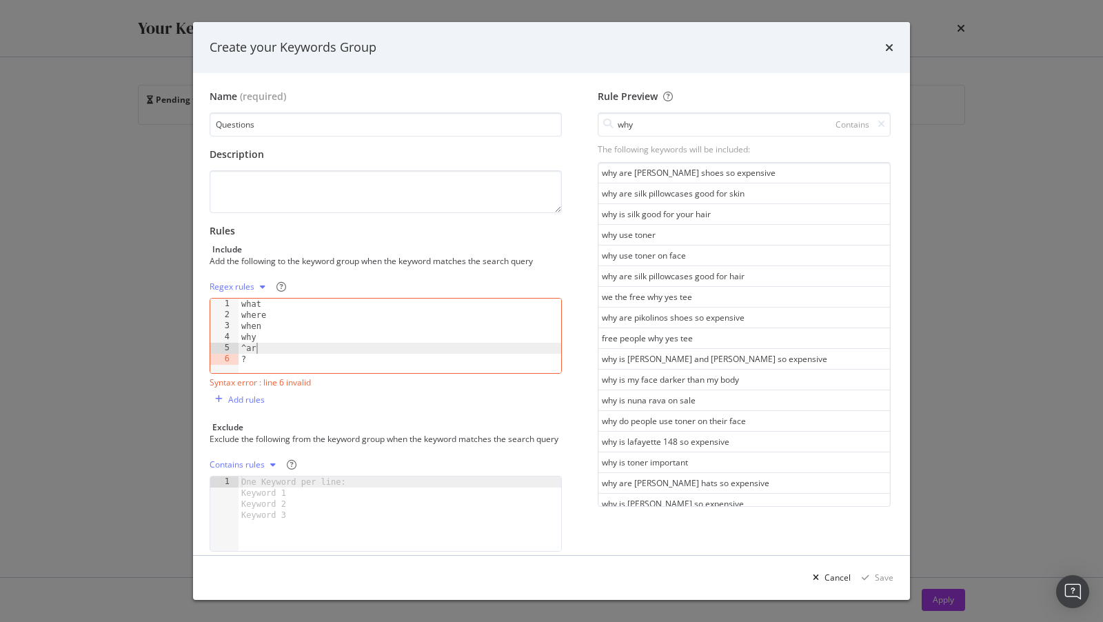
scroll to position [0, 1]
type textarea "^are"
click at [882, 127] on icon "modal" at bounding box center [882, 124] width 8 height 10
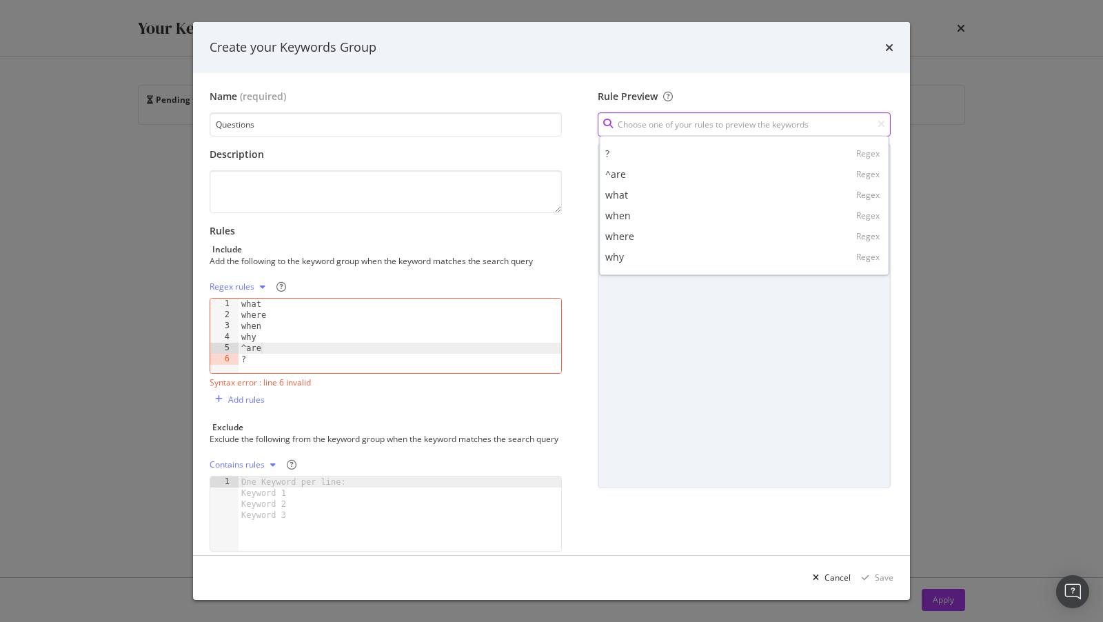
click at [768, 123] on input "modal" at bounding box center [744, 124] width 293 height 24
click at [667, 178] on div "^are Regex" at bounding box center [744, 174] width 284 height 21
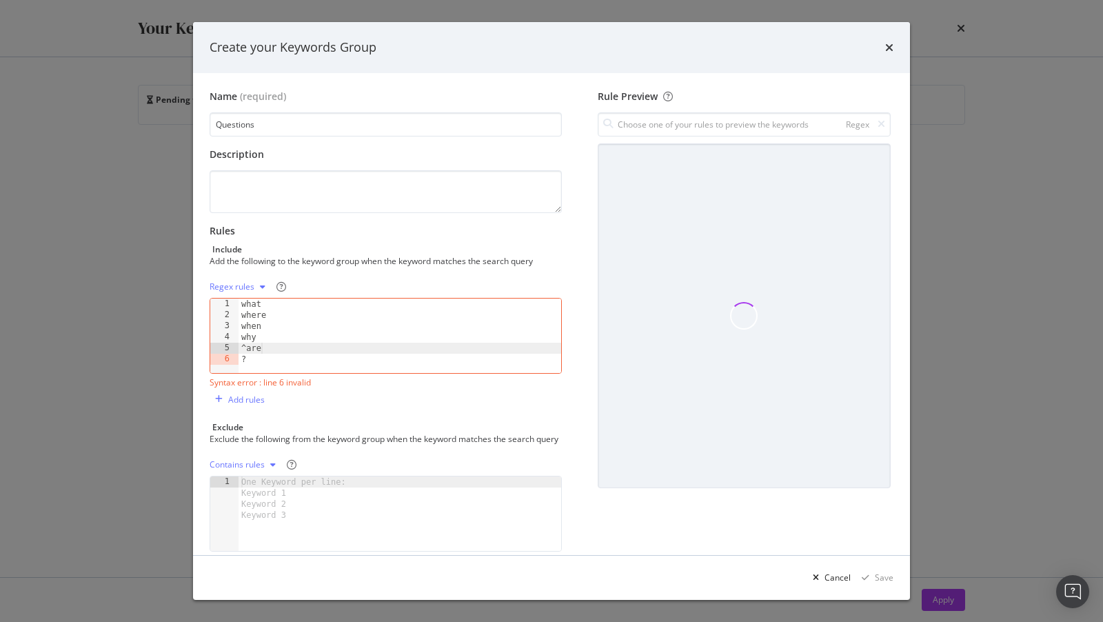
type input "^are"
click at [279, 361] on div "what where when why ^are ?" at bounding box center [400, 346] width 323 height 97
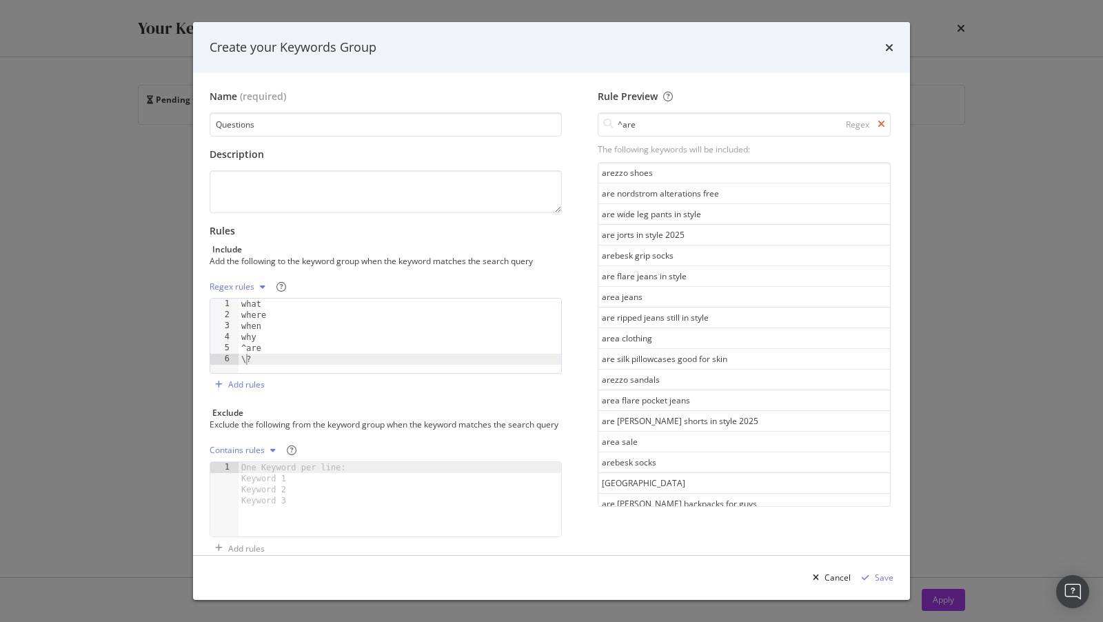
type textarea "\?"
click at [881, 122] on icon "modal" at bounding box center [882, 124] width 8 height 10
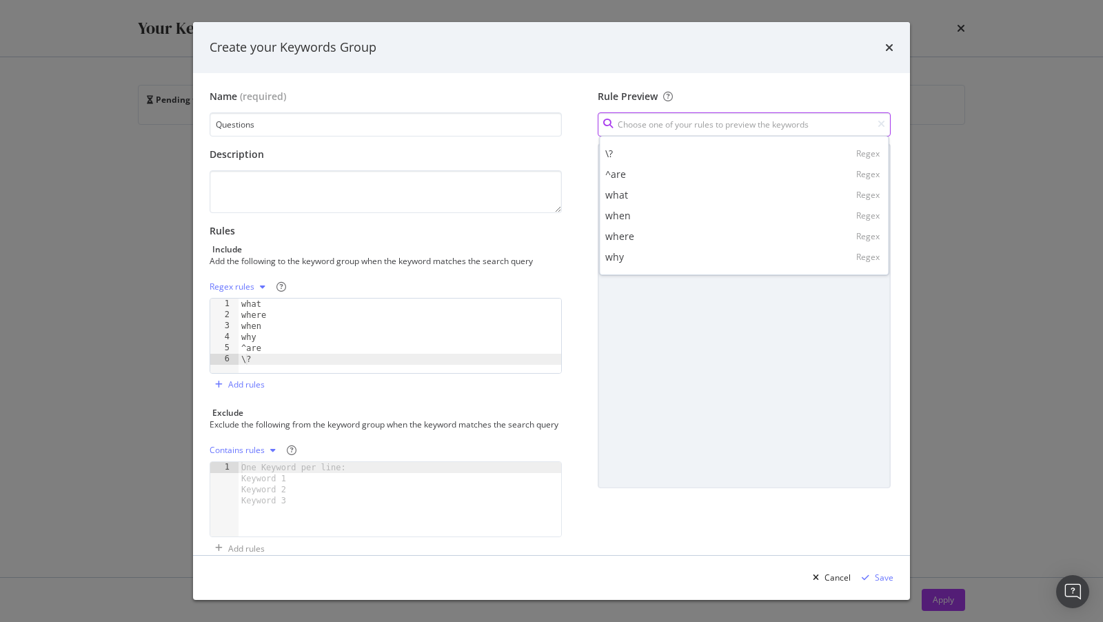
click at [661, 128] on input "modal" at bounding box center [744, 124] width 293 height 24
click at [636, 154] on div "\? Regex" at bounding box center [744, 153] width 284 height 21
type input "\?"
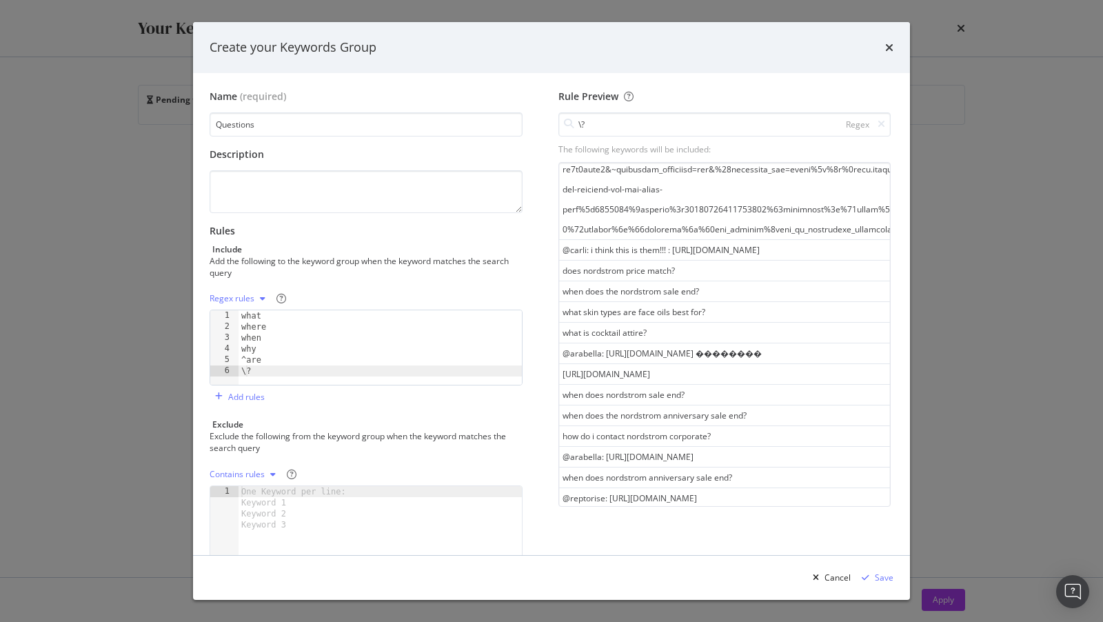
scroll to position [305, 0]
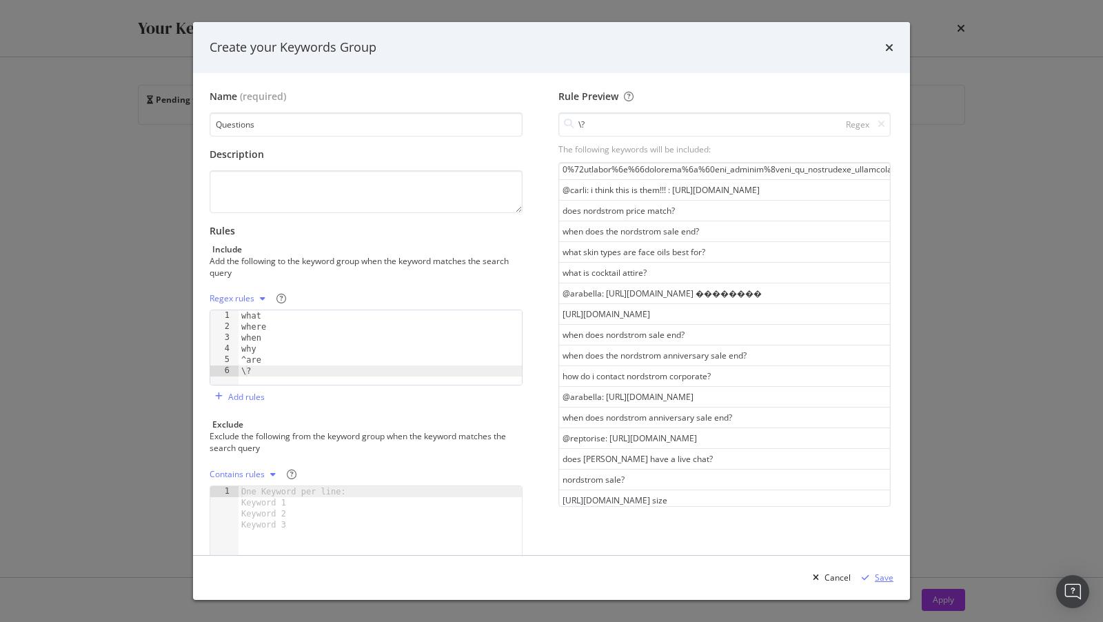
click at [884, 534] on div "Save" at bounding box center [884, 577] width 19 height 12
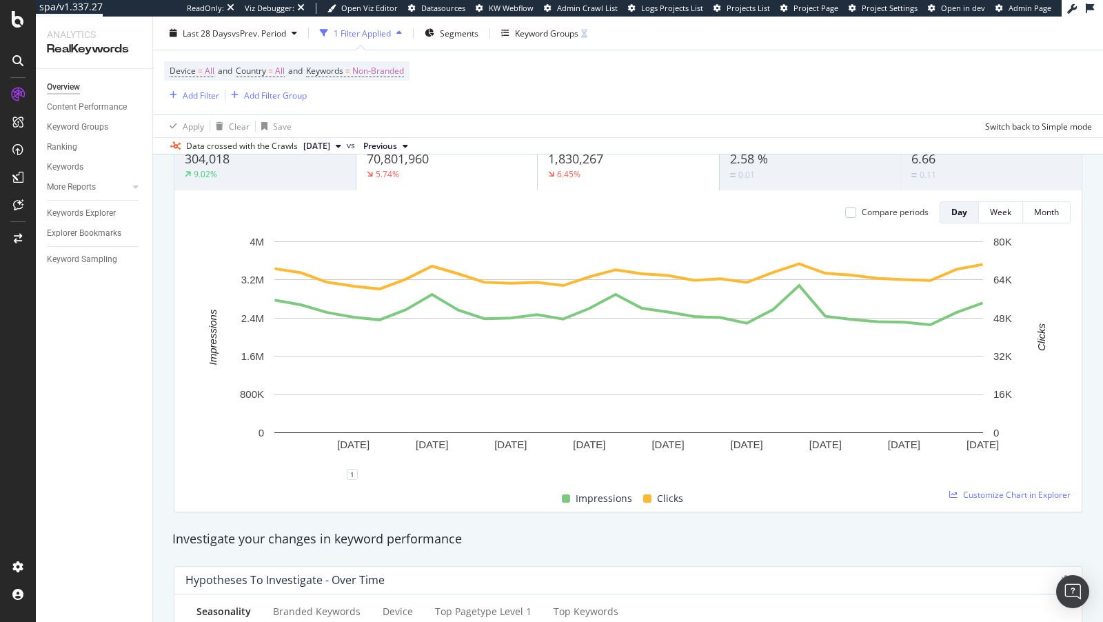
scroll to position [0, 0]
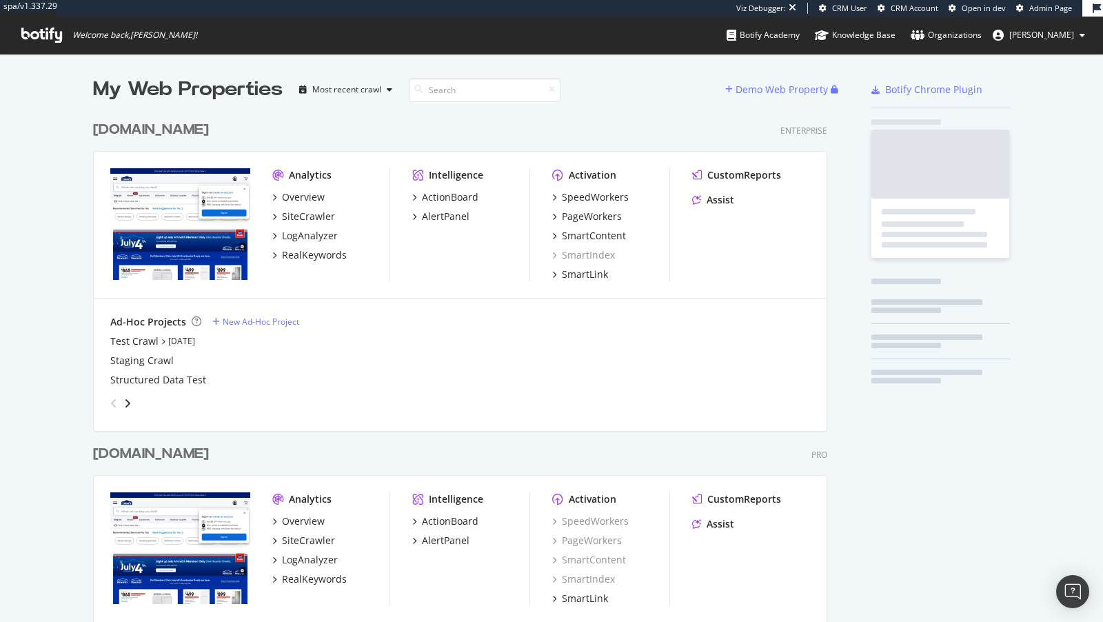
scroll to position [565, 745]
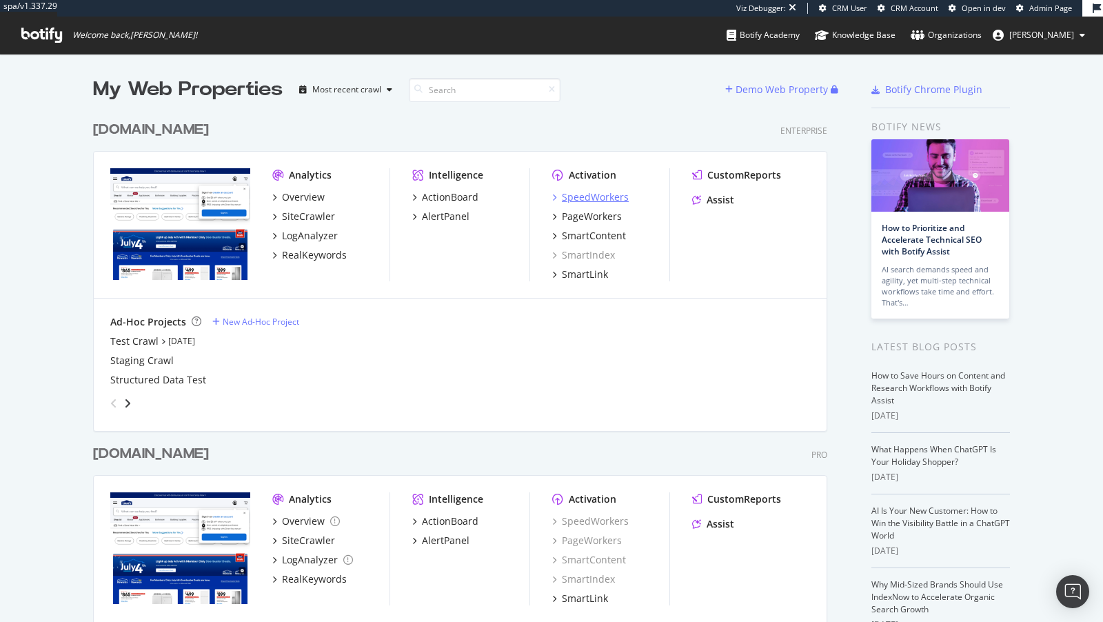
click at [593, 196] on div "SpeedWorkers" at bounding box center [595, 197] width 67 height 14
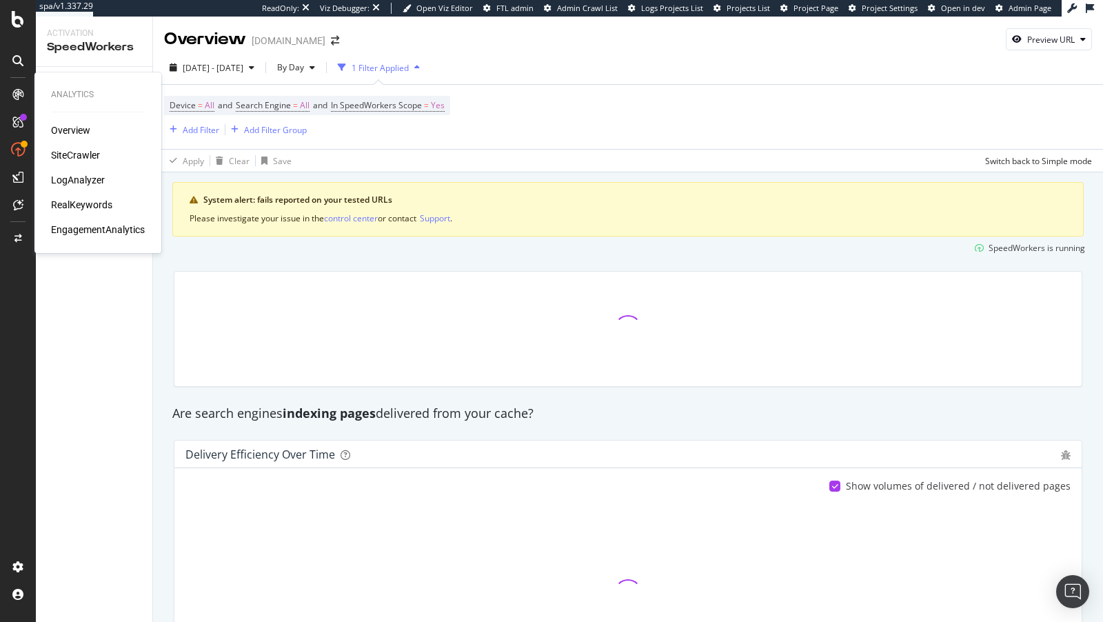
click at [84, 201] on div "RealKeywords" at bounding box center [81, 205] width 61 height 14
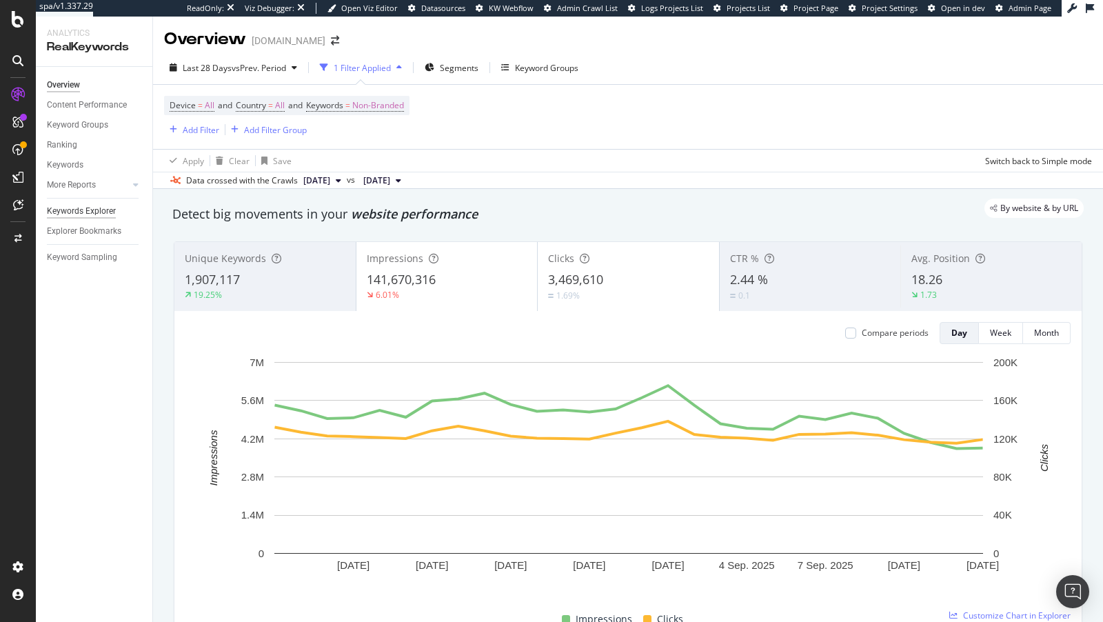
click at [81, 207] on div "Keywords Explorer" at bounding box center [81, 211] width 69 height 14
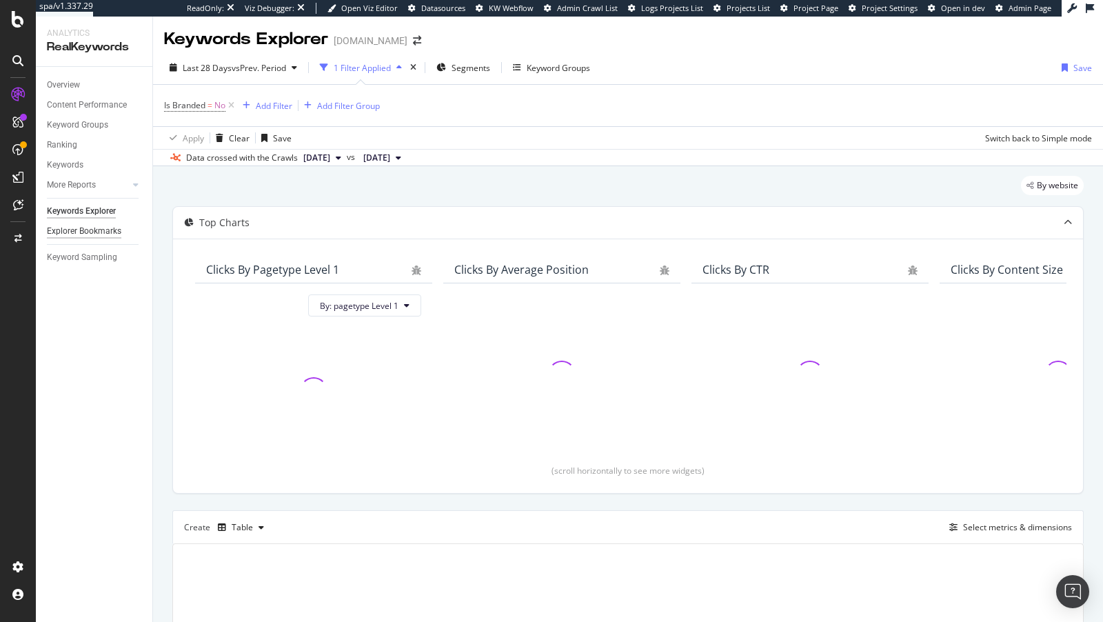
click at [97, 232] on div "Explorer Bookmarks" at bounding box center [84, 231] width 74 height 14
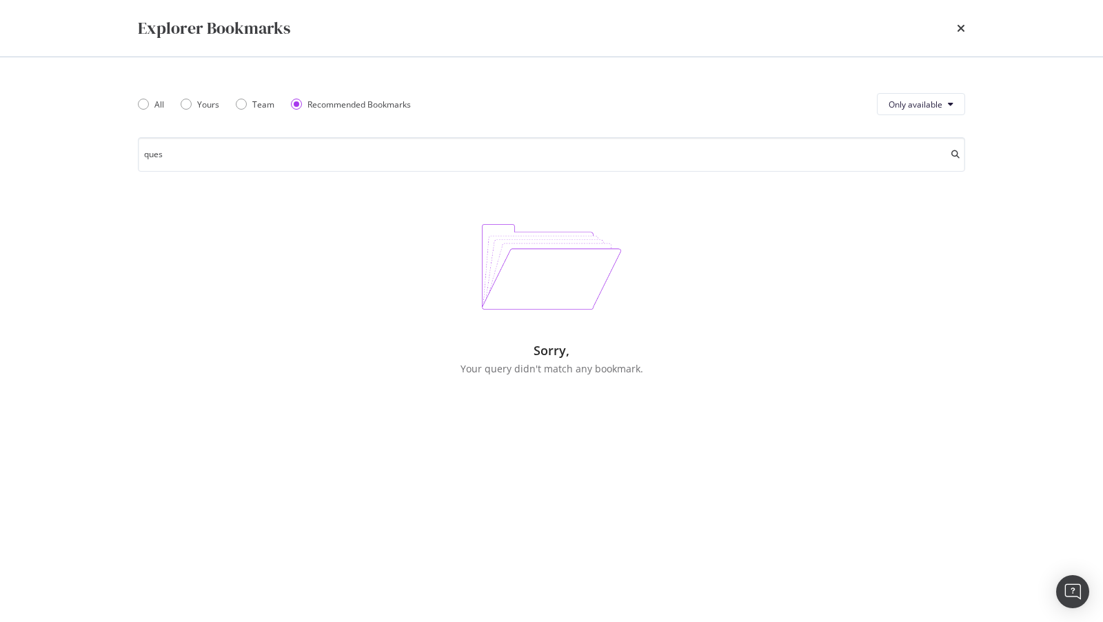
type input "ques"
click at [210, 96] on div "All Yours Team Recommended Bookmarks" at bounding box center [283, 104] width 290 height 39
click at [204, 99] on div "Yours" at bounding box center [208, 105] width 22 height 12
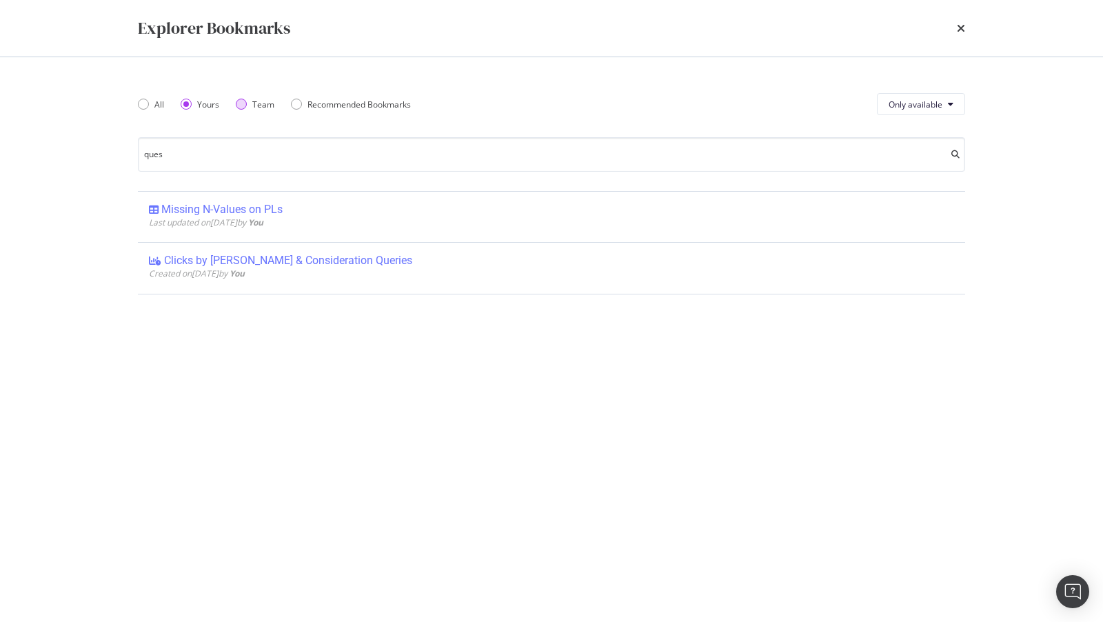
click at [265, 110] on div "Team" at bounding box center [263, 105] width 22 height 12
click at [205, 156] on input "ques" at bounding box center [551, 154] width 827 height 34
click at [338, 103] on div "Recommended Bookmarks" at bounding box center [358, 105] width 103 height 12
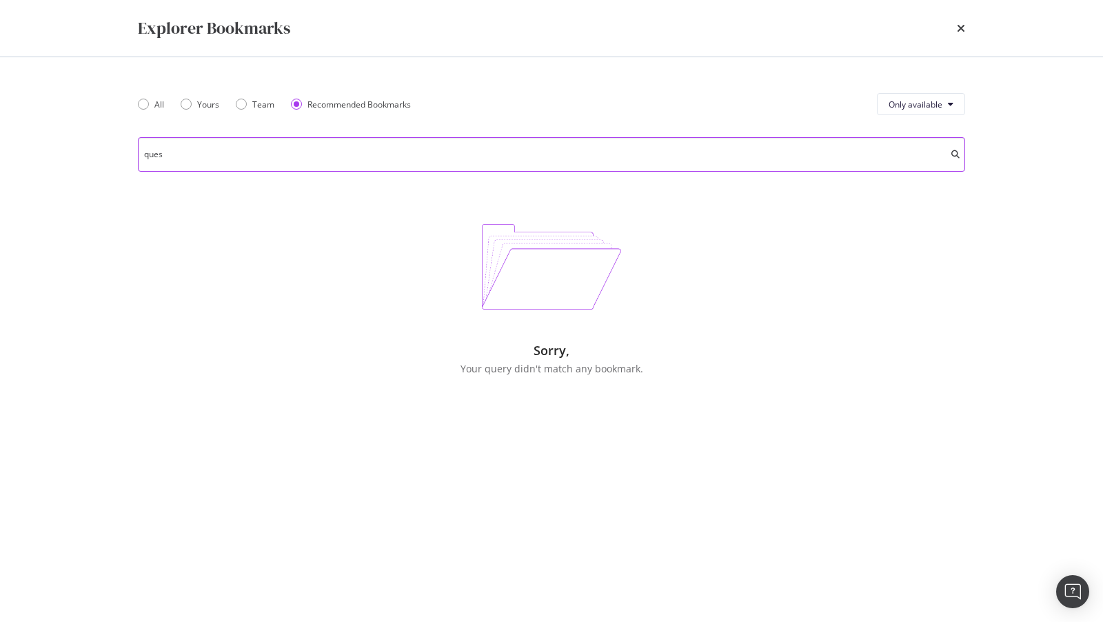
click at [502, 168] on input "ques" at bounding box center [551, 154] width 827 height 34
click at [953, 28] on div "Explorer Bookmarks" at bounding box center [551, 28] width 827 height 23
click at [962, 28] on icon "times" at bounding box center [961, 28] width 8 height 11
